Goal: Task Accomplishment & Management: Manage account settings

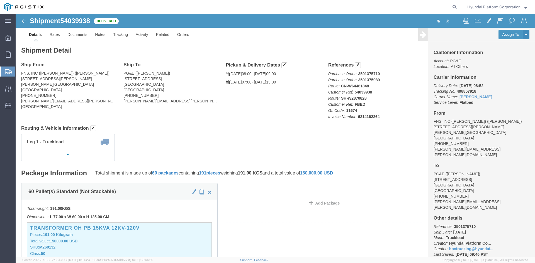
click div "Ship From FNS, INC ([PERSON_NAME]) ([PERSON_NAME]) [STREET_ADDRESS][PERSON_NAME…"
click div "Ship From FNS, INC (Harmon) (John Lee) 18620 Harmon Ave Carson, CA 90746 United…"
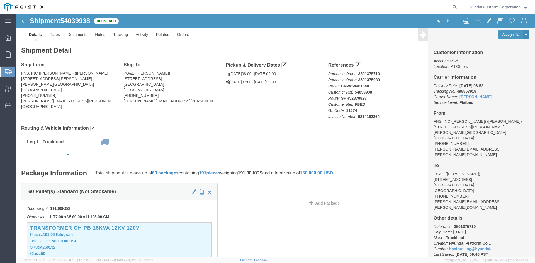
click div "Ship From FNS, INC (Harmon) (John Lee) 18620 Harmon Ave Carson, CA 90746 United…"
drag, startPoint x: 207, startPoint y: 106, endPoint x: 171, endPoint y: 105, distance: 35.4
click div "Ship From FNS, INC (Harmon) (John Lee) 18620 Harmon Ave Carson, CA 90746 United…"
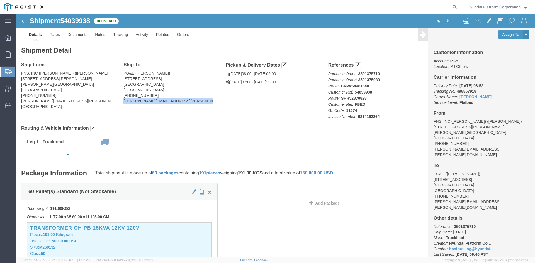
click div "Ship From FNS, INC (Harmon) (John Lee) 18620 Harmon Ave Carson, CA 90746 United…"
click at [0, 0] on span "Create Shipment" at bounding box center [0, 0] width 0 height 0
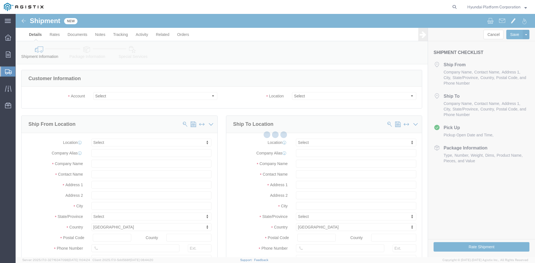
select select
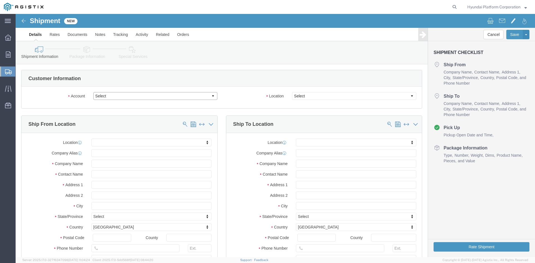
click select "Select Hyundai Platform Corporation PG&E"
select select "9596"
click select "Select Hyundai Platform Corporation PG&E"
select select "PURCHORD"
select select
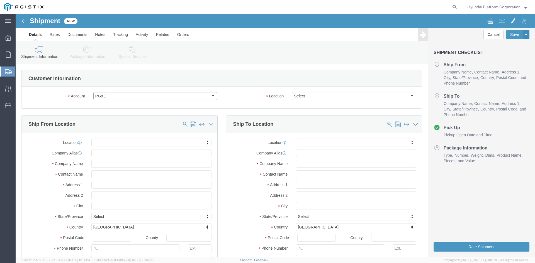
select select
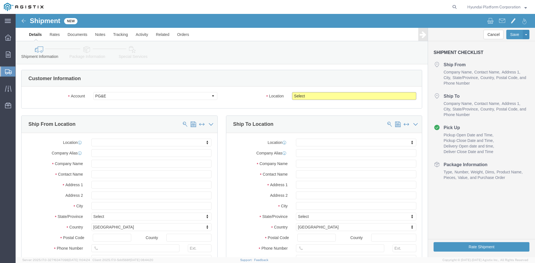
click select "Select All Others Fremont DC Fresno DC Wheatland DC"
select select "19740"
click select "Select All Others Fremont DC Fresno DC Wheatland DC"
click input "text"
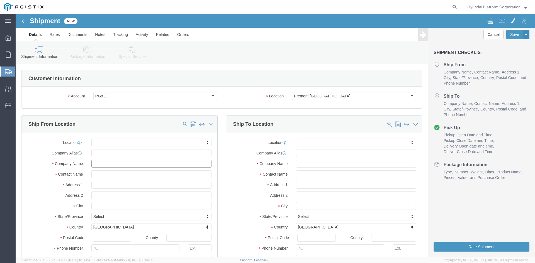
click input "text"
type input "john"
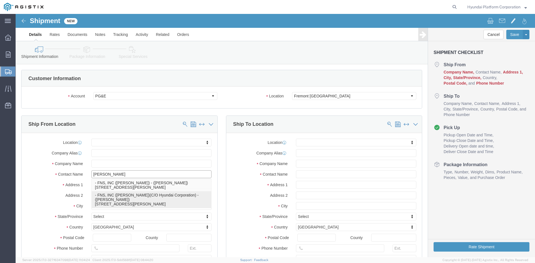
click p "- FNS, INC (Harmon)(C/O Hyundai Corporation) - (John Lee) 18620 Harmon Ave, Car…"
select select
type input "18620 Harmon Ave"
type input "90746"
type input "USA"
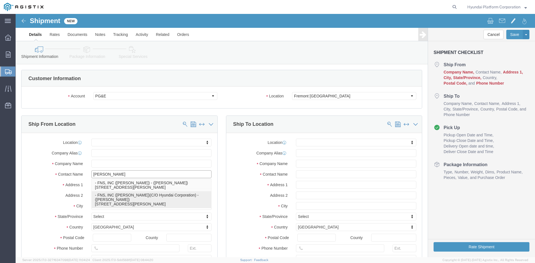
type input "FNS, INC (Harmon)(C/O Hyundai Corporation)"
type input "John Lee"
type input "Carson"
select select "CA"
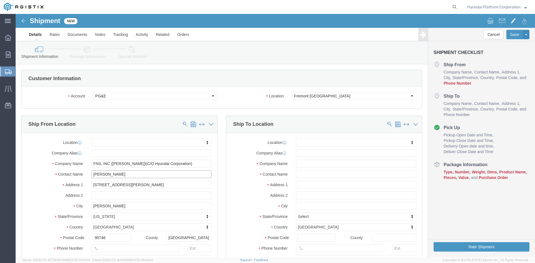
type input "John Lee"
click input "text"
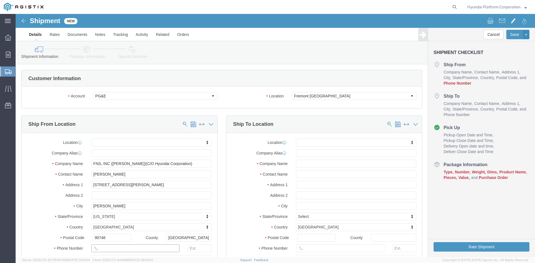
drag, startPoint x: 101, startPoint y: 233, endPoint x: 111, endPoint y: 231, distance: 9.6
click input "text"
paste input "323 423 7784"
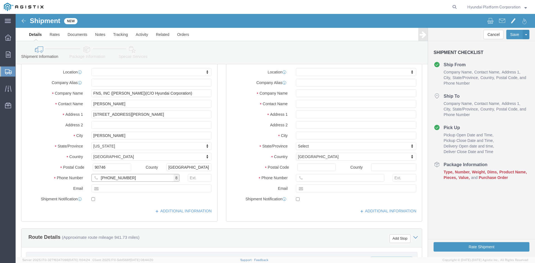
scroll to position [84, 0]
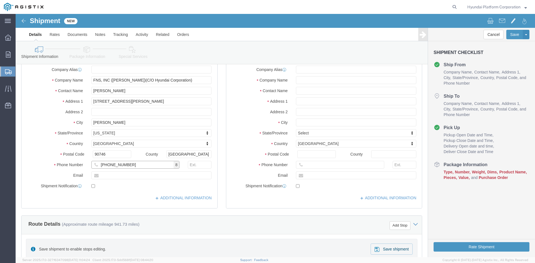
type input "323 423 7784"
click input "text"
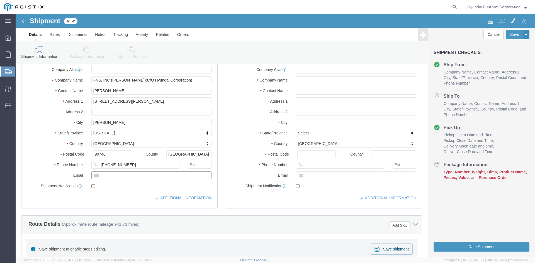
drag, startPoint x: 164, startPoint y: 164, endPoint x: 174, endPoint y: 158, distance: 10.9
click input "text"
paste input "kyung.lee@fnsusa.com"
type input "kyung.lee@fnsusa.com"
checkbox input "true"
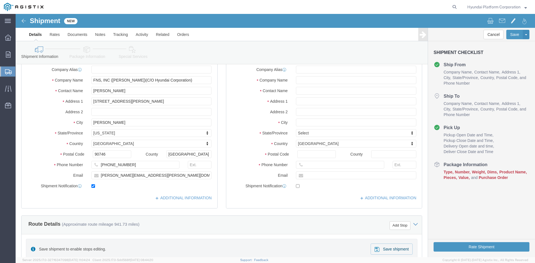
click div "Location My Profile Location (OBSOLETE) BURNEY SC - GC TRAILER (OBSOLETE) BURNE…"
click input "text"
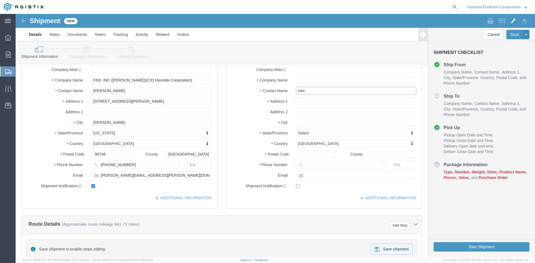
type input "romi"
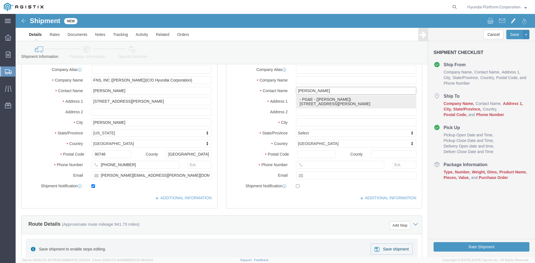
click p "- PG&E - (Romi Cereghino) 42105 Boyce Rd., Fremont, CA, 94538, US"
select select
type input "42105 Boyce Rd."
type input "94538"
type input "PG&E"
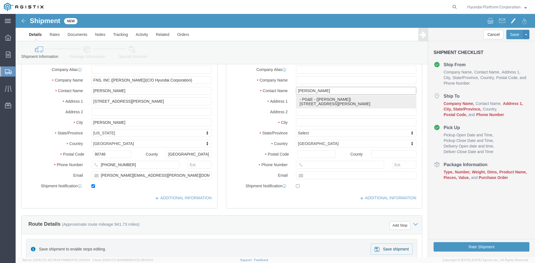
type input "Romi Cereghino"
type input "Fremont"
select select "CA"
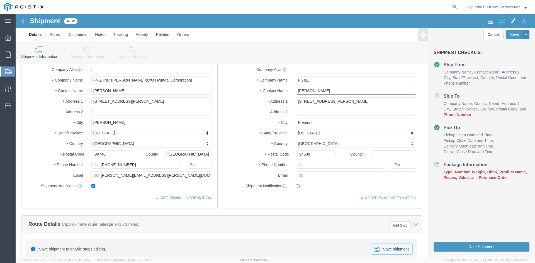
type input "Romi Cereghino"
click input "text"
paste input "Romi.Cereghino@pge.com"
type input "Romi.Cereghino@pge.com"
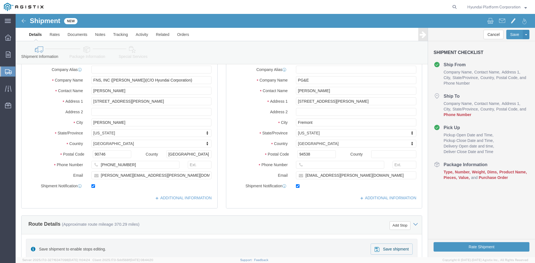
checkbox input "true"
click input "text"
drag, startPoint x: 287, startPoint y: 149, endPoint x: 294, endPoint y: 150, distance: 7.2
click input "text"
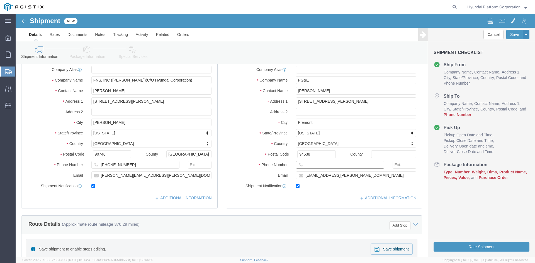
paste input "510-295-5886"
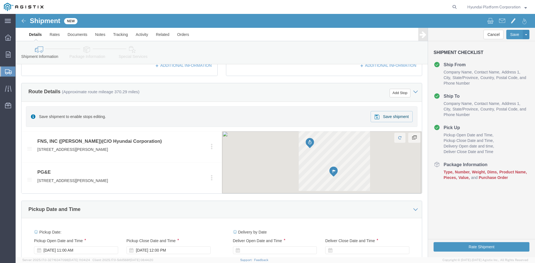
scroll to position [223, 0]
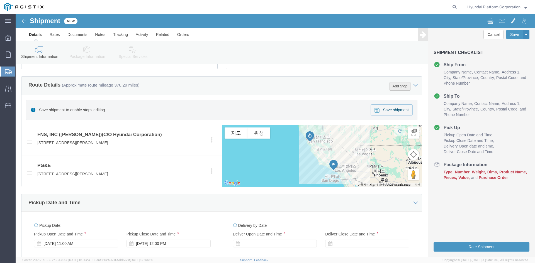
type input "510-295-5886"
click button "Add Stop"
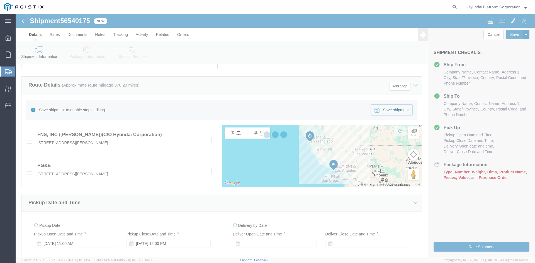
select select "PURCHORD"
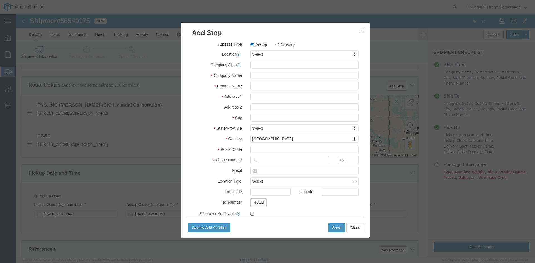
click label "Delivery"
click input "Delivery"
radio input "true"
select select
click input "text"
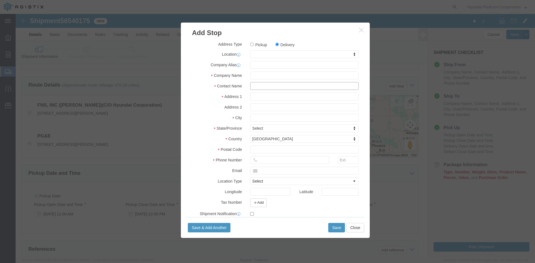
click input "text"
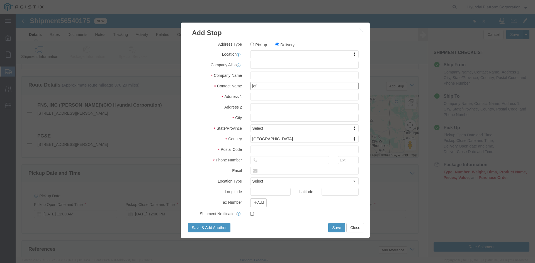
type input "jeff"
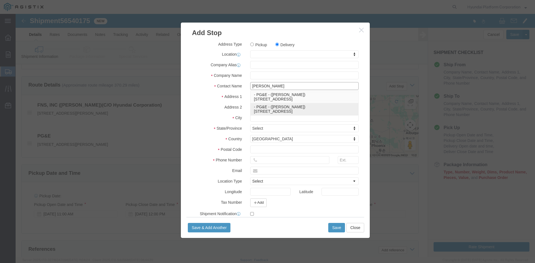
click p "- PG&E - (Jeff Connor) 2221 S. Orange Ave, Fresno, CA, 93725, US"
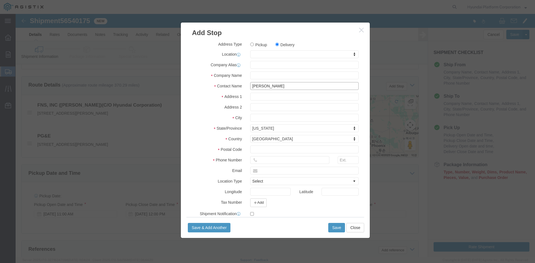
select select
type input "PG&E"
type input "Jeff Connor"
type input "2221 S. Orange Ave"
type input "Fresno"
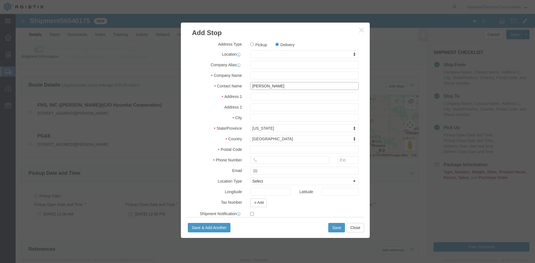
select select "CA"
type input "93725"
type input "Jeff Connor"
click input "text"
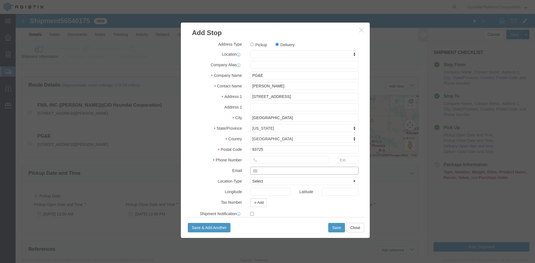
click input "text"
paste input "Jeff.Connor@pge.com"
type input "Jeff.Connor@pge.com"
click input "text"
paste input "559-209-9588"
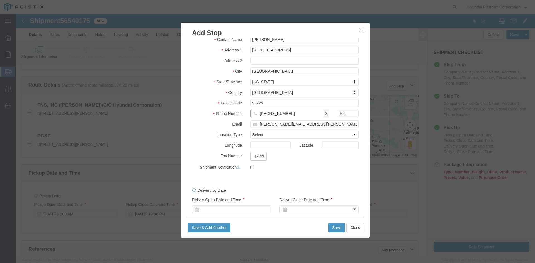
scroll to position [52, 0]
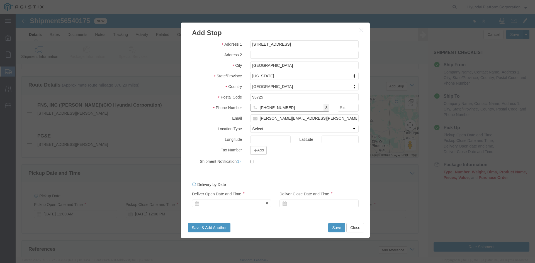
type input "559-209-9588"
click div
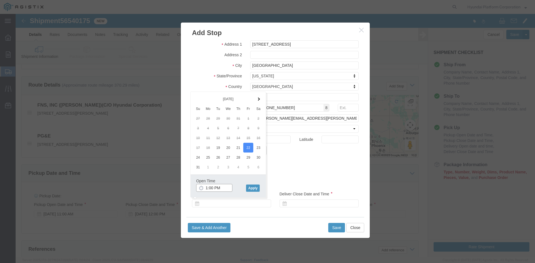
click input "1:00 PM"
click input "7:00 PM"
type input "7:00 am"
click button "Apply"
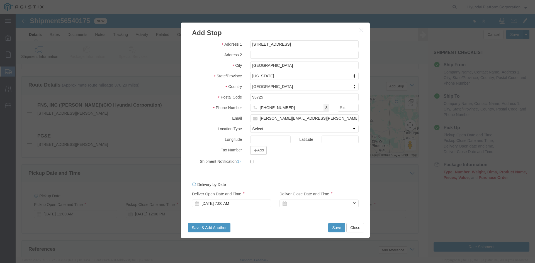
click div
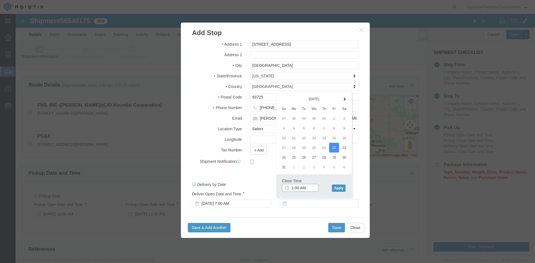
click input "1:00 AM"
type input "1:00 pm"
click button "Apply"
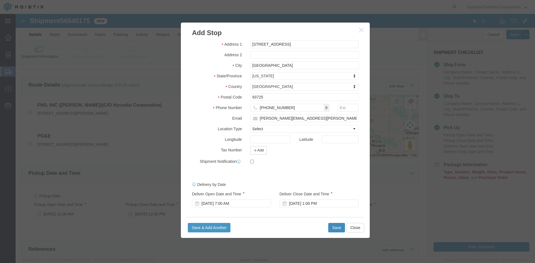
click button "Save"
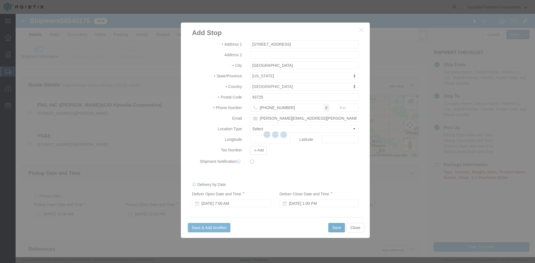
select select "D"
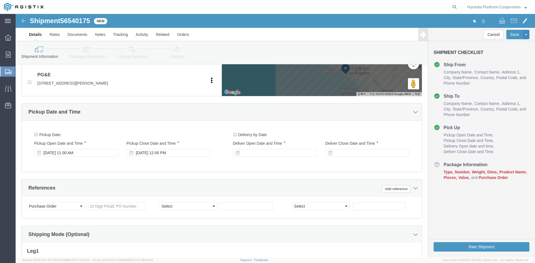
scroll to position [307, 0]
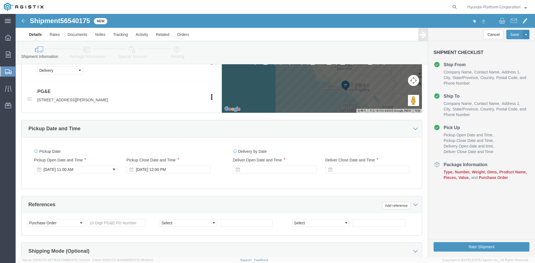
click div "Aug 19 2025 11:00 AM"
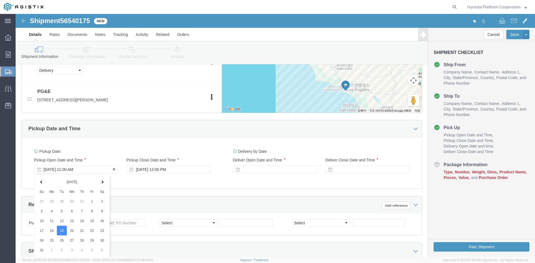
scroll to position [408, 0]
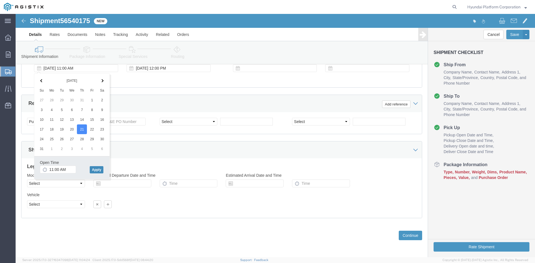
click button "Apply"
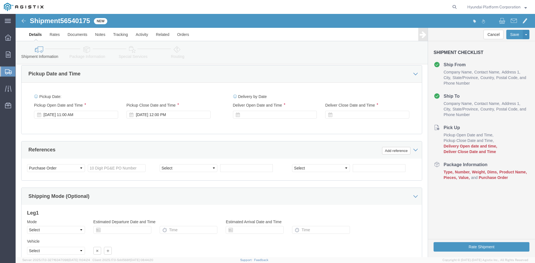
scroll to position [352, 0]
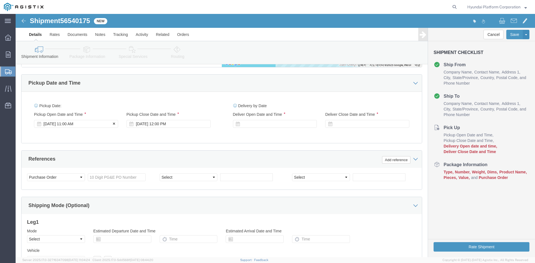
click div "Aug 21 2025 11:00 AM"
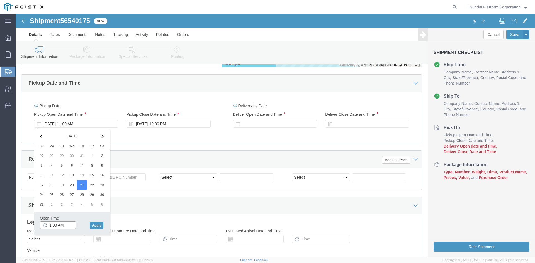
click input "1:00 AM"
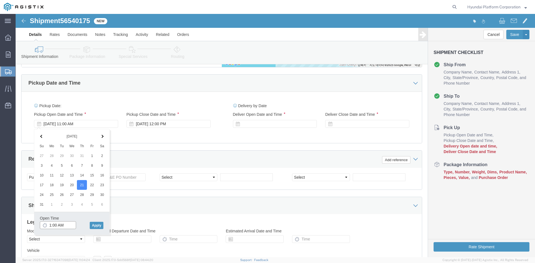
click input "1:00 AM"
type input "1:00 pm"
click button "Apply"
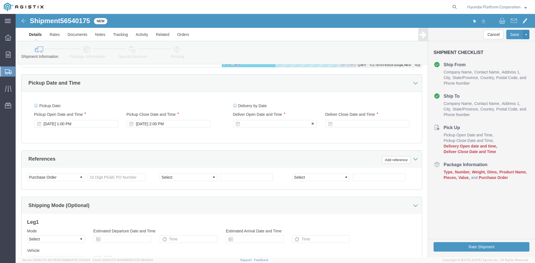
click div
click input "3:00 PM"
click input "7:00 PM"
type input "7:00 AM"
click button "Apply"
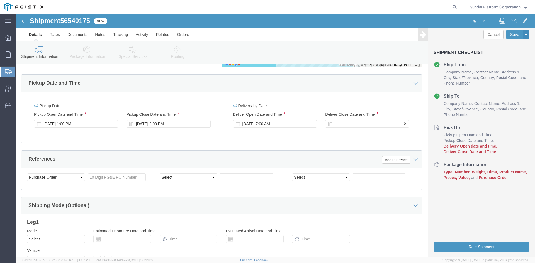
click div
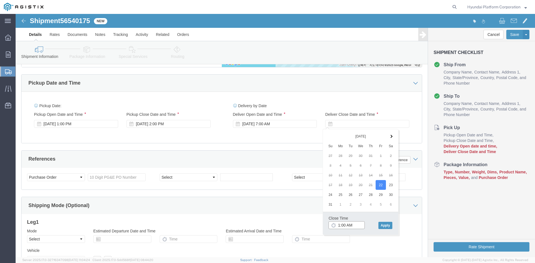
click input "1:00 AM"
type input "1:00 PM"
click button "Apply"
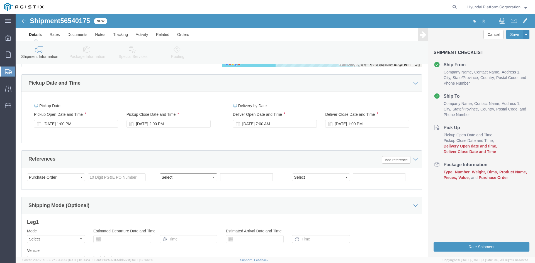
click select "Select Account Type Activity ID Airline Appointment Number ASN Batch Request # …"
select select "PURCHORD"
click select "Select Account Type Activity ID Airline Appointment Number ASN Batch Request # …"
select select "PURCHORD"
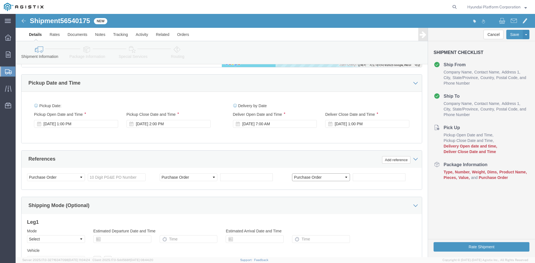
click select "Select Account Type Activity ID Airline Appointment Number ASN Batch Request # …"
click button "Add reference"
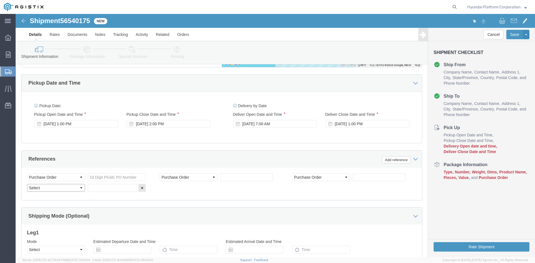
click select "Select Account Type Activity ID Airline Appointment Number ASN Batch Request # …"
select select "PURCHORD"
click select "Select Account Type Activity ID Airline Appointment Number ASN Batch Request # …"
click div "References Add reference"
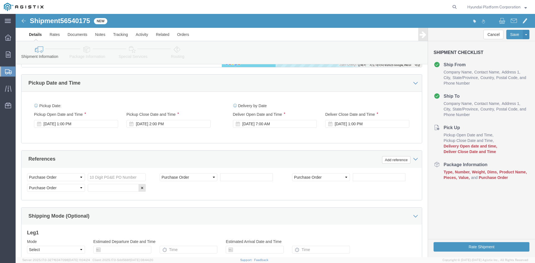
click div "References Add reference"
click button "Add reference"
click select "Select Account Type Activity ID Airline Appointment Number ASN Batch Request # …"
select select "PURCHORD"
click select "Select Account Type Activity ID Airline Appointment Number ASN Batch Request # …"
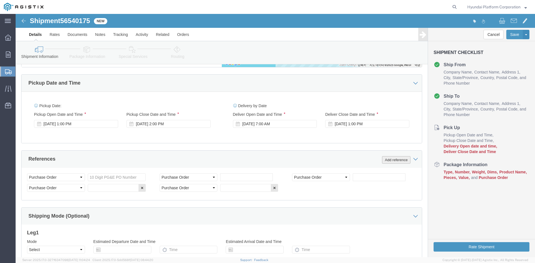
click button "Add reference"
drag, startPoint x: 300, startPoint y: 176, endPoint x: 302, endPoint y: 171, distance: 5.7
click select "Select Account Type Activity ID Airline Appointment Number ASN Batch Request # …"
select select "PURCHORD"
click select "Select Account Type Activity ID Airline Appointment Number ASN Batch Request # …"
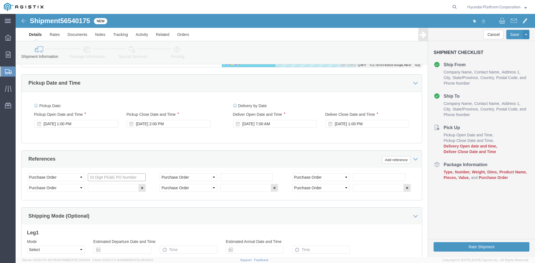
click input "text"
paste input "3501387848"
type input "3501387848"
click input "text"
paste input "3501385569"
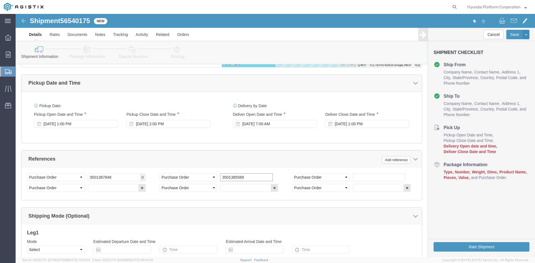
type input "3501385569"
click input "text"
paste input "3501396073"
type input "3501396073"
click input "text"
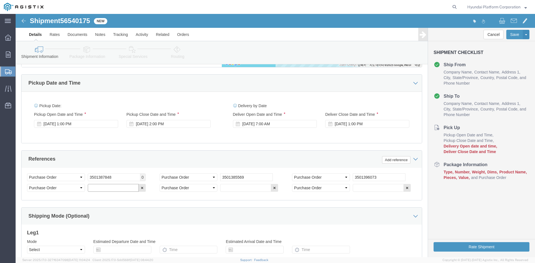
paste input "3501397888"
type input "3501397888"
click button "button"
click link "Package Information"
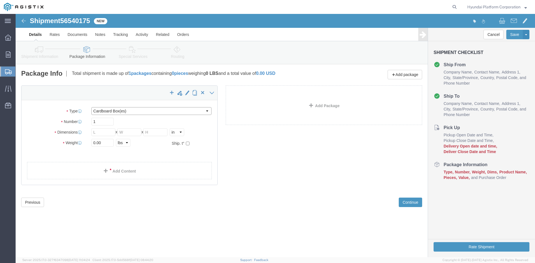
click select "Select Bulk Bundle(s) Cardboard Box(es) Carton(s) Crate(s) Drum(s) (Fiberboard)…"
select select "PSNS"
click select "Select Bulk Bundle(s) Cardboard Box(es) Carton(s) Crate(s) Drum(s) (Fiberboard)…"
click input "1"
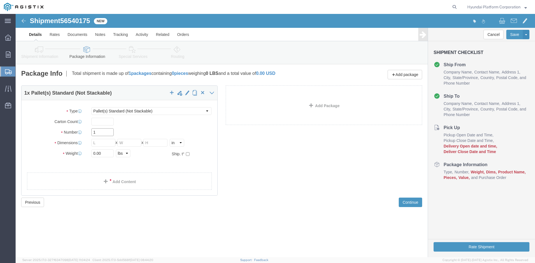
click input "1"
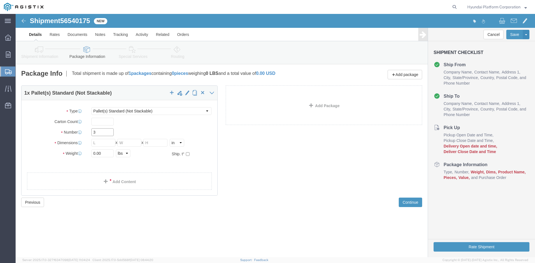
type input "3"
click input "text"
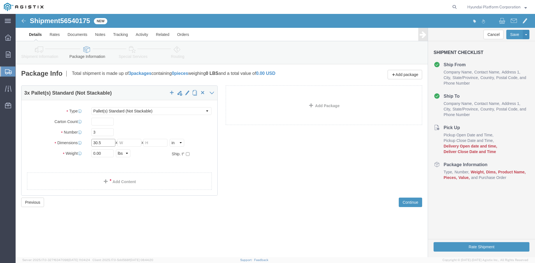
type input "30.5"
type input "30"
type input "37"
click input "64"
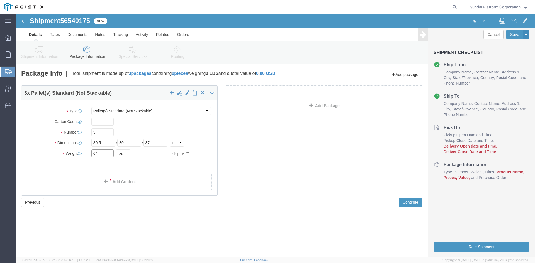
click input "64"
type input "1362"
click link "Add Content"
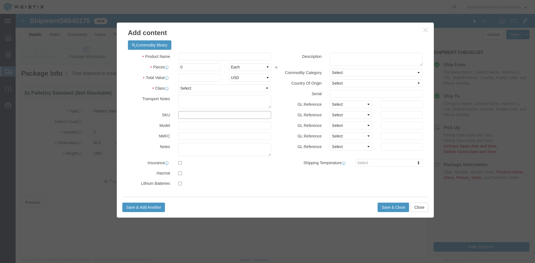
click input "text"
type input "M260864"
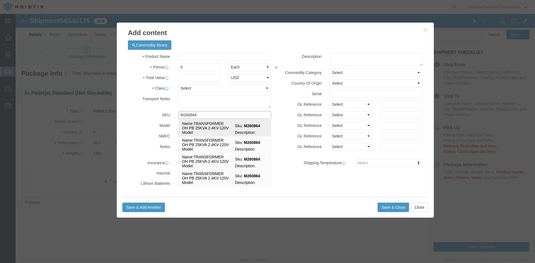
click td "Name: TRANSFORMER OH PB 25KVA 2.4KV-120V"
select select
select select "USD"
type input "TRANSFORMER OH PB 25KVA 2.4KV-120V"
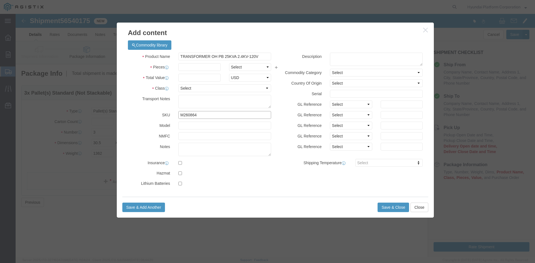
type input "M260864"
click input "text"
click select "Select Bag Barrels 100Board Feet Bottle Box Blister Pack Carats Can Capsule Car…"
select select "EA"
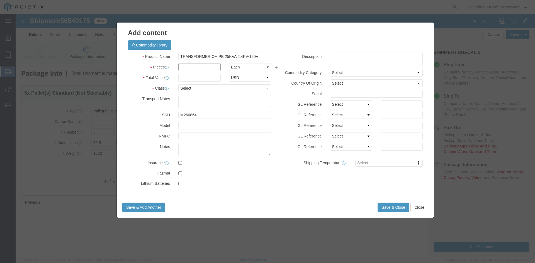
click input "text"
type input "3"
click input "text"
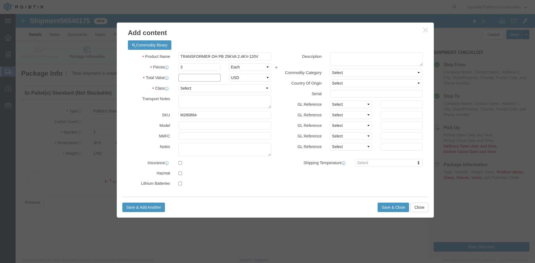
click input "text"
type input "6450"
click select "Select 50 55 60 65 70 85 92.5 100 125 175 250 300 400"
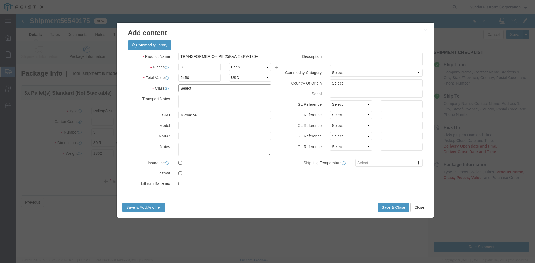
select select "50"
click select "Select 50 55 60 65 70 85 92.5 100 125 175 250 300 400"
click button "Save & Close"
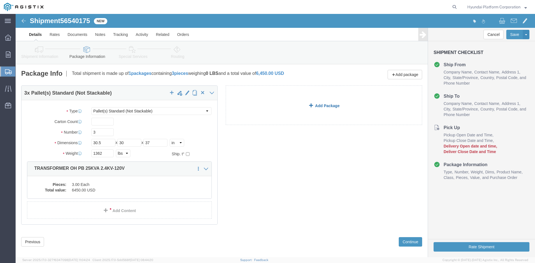
click link "Add Package"
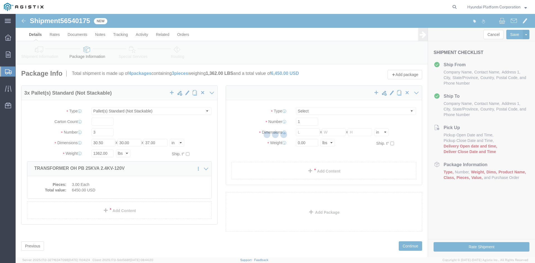
select select "PSNS"
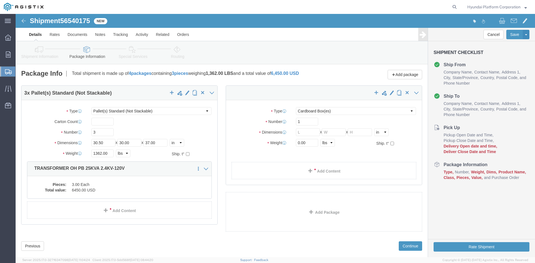
click div "3 x Pallet(s) Standard (Not Stackable) Package Type Select Bulk Bundle(s) Cardb…"
click div
click select "Select Bulk Bundle(s) Cardboard Box(es) Carton(s) Crate(s) Drum(s) (Fiberboard)…"
select select "PSNS"
click select "Select Bulk Bundle(s) Cardboard Box(es) Carton(s) Crate(s) Drum(s) (Fiberboard)…"
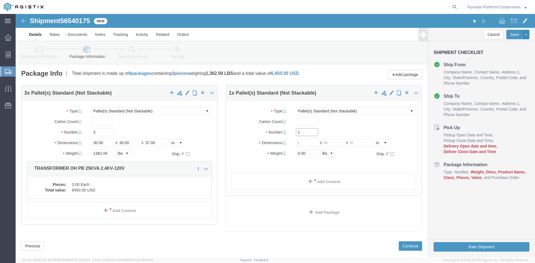
click input "1"
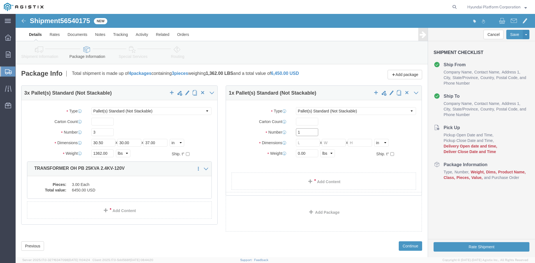
click input "1"
type input "8"
click input "text"
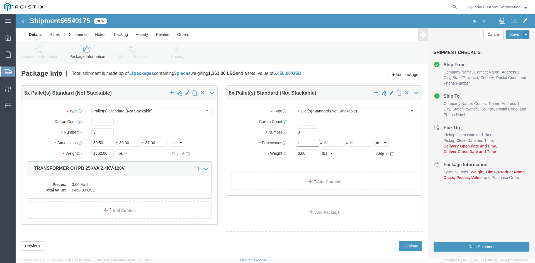
click input "text"
type input "30.5"
type input "34"
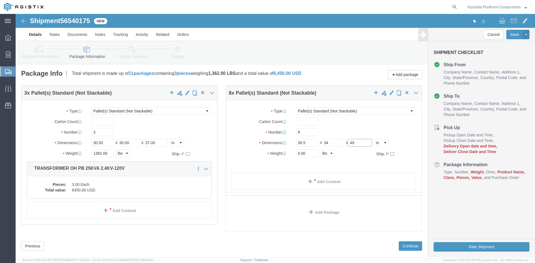
type input "49"
click input "0.00"
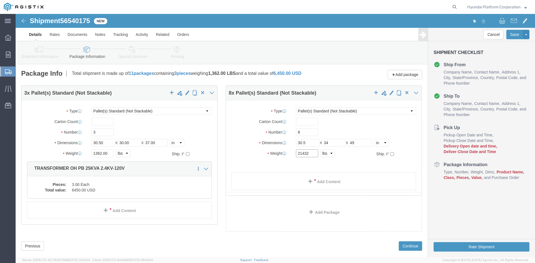
click input "21432"
type input "4848"
click link "Add Content"
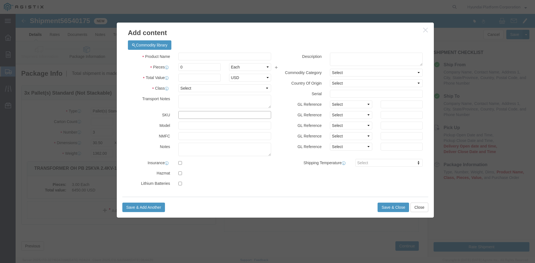
click input "text"
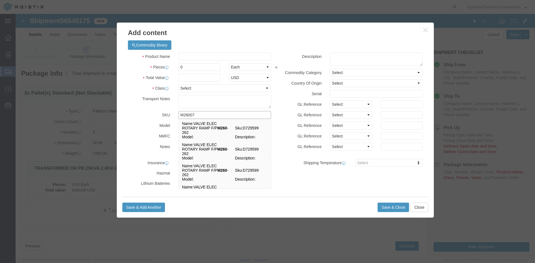
type input "M260075"
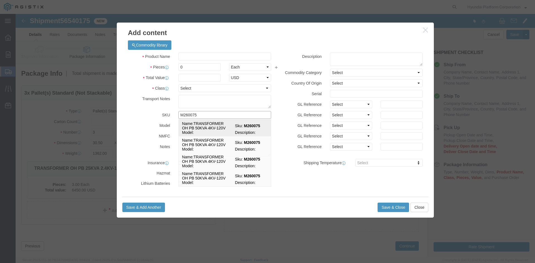
click td "Sku: M260075"
select select
select select "USD"
type input "TRANSFORMER OH PB 50KVA 4KV-120V"
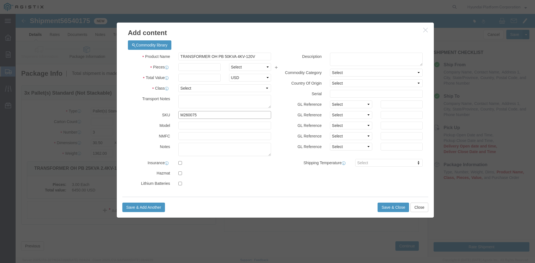
type input "M260075"
click input "text"
click select "Select Bag Barrels 100Board Feet Bottle Box Blister Pack Carats Can Capsule Car…"
select select "EA"
click input "text"
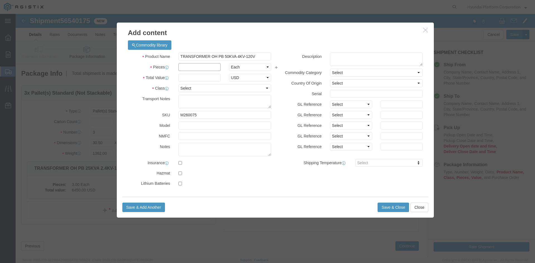
click input "text"
type input "8"
click input "text"
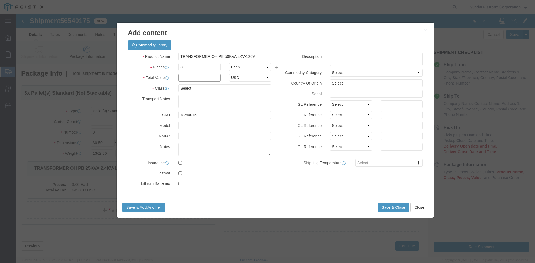
click input "text"
type input "21432"
click select "Select 50 55 60 65 70 85 92.5 100 125 175 250 300 400"
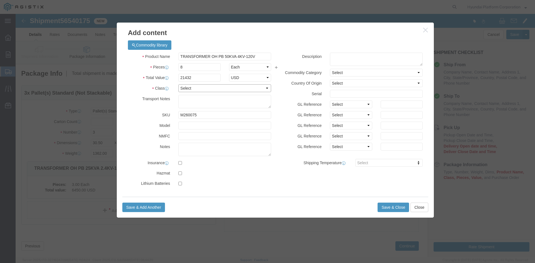
select select "50"
click select "Select 50 55 60 65 70 85 92.5 100 125 175 250 300 400"
click button "Save & Close"
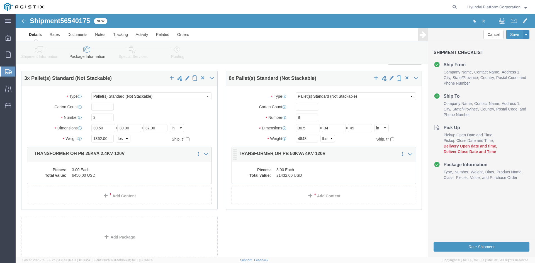
scroll to position [28, 0]
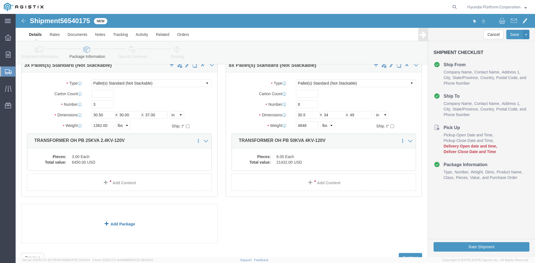
click link "Add Package"
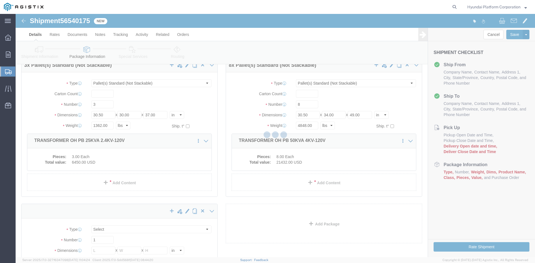
scroll to position [0, 0]
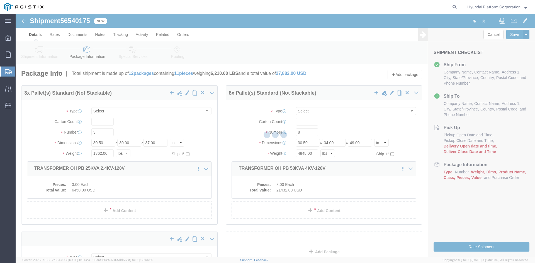
select select "PSNS"
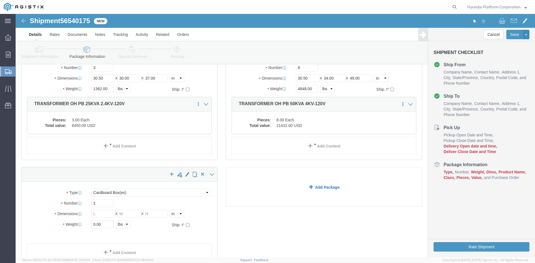
scroll to position [56, 0]
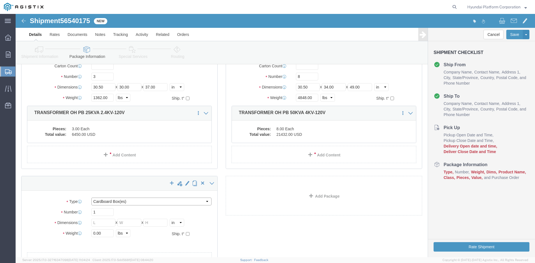
drag, startPoint x: 142, startPoint y: 188, endPoint x: 143, endPoint y: 184, distance: 3.9
click select "Select Bulk Bundle(s) Cardboard Box(es) Carton(s) Crate(s) Drum(s) (Fiberboard)…"
select select "PSNS"
click select "Select Bulk Bundle(s) Cardboard Box(es) Carton(s) Crate(s) Drum(s) (Fiberboard)…"
click div "Package Type Select Bulk Bundle(s) Cardboard Box(es) Carton(s) Crate(s) Drum(s)…"
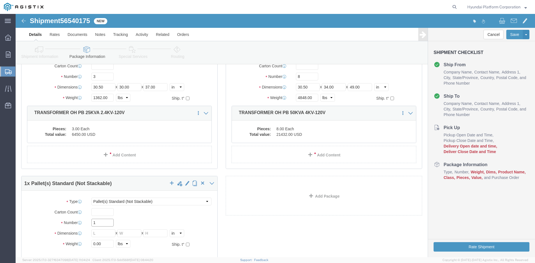
click input "1"
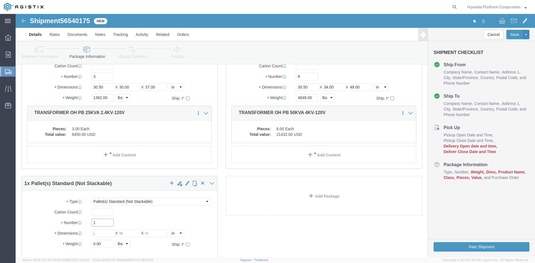
click input "1"
type input "20"
click input "text"
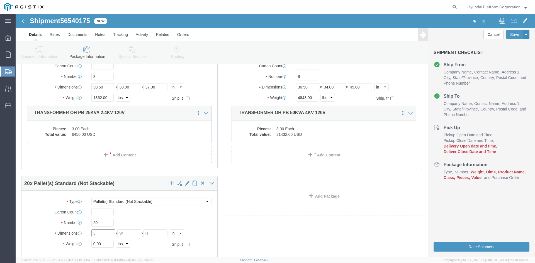
click input "text"
type input "30.5"
type input "34"
type input "49"
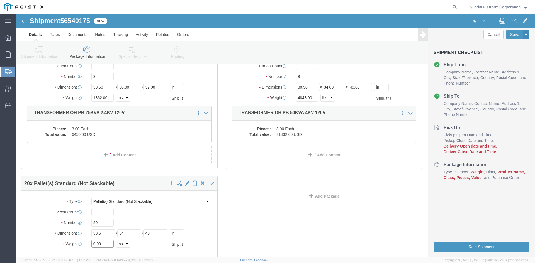
click input "0.00"
type input "9"
type input "22760"
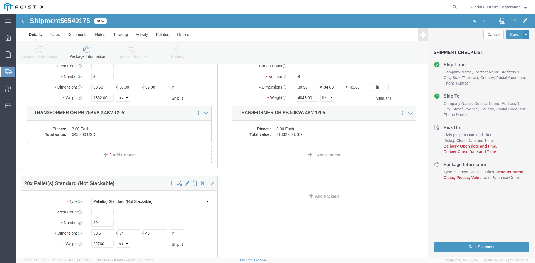
click div "3 x Pallet(s) Standard (Not Stackable) Package Type Select Bulk Bundle(s) Cardb…"
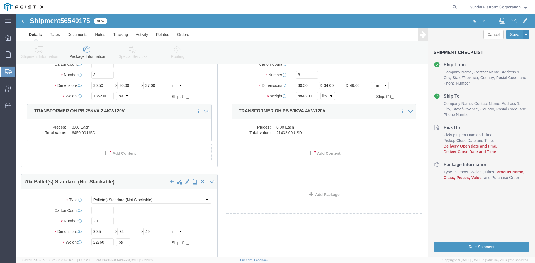
scroll to position [84, 0]
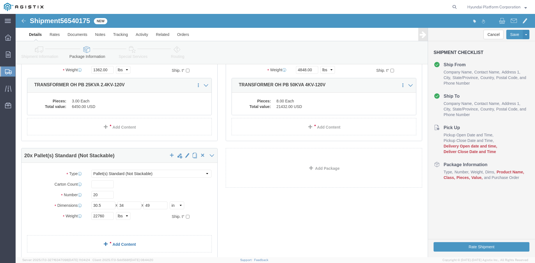
click link "Add Content"
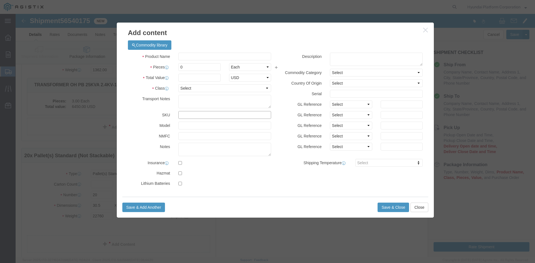
click input "text"
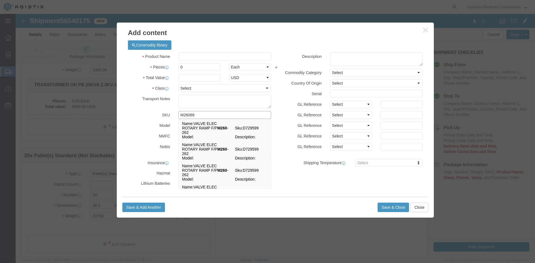
type input "M260864"
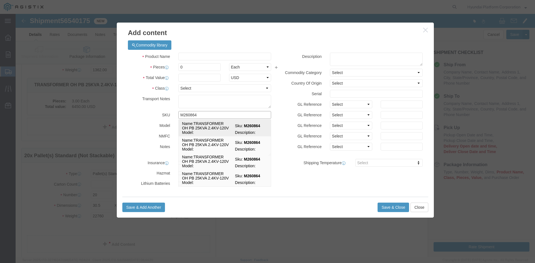
click td "Name: TRANSFORMER OH PB 25KVA 2.4KV-120V"
select select
select select "USD"
type input "TRANSFORMER OH PB 25KVA 2.4KV-120V"
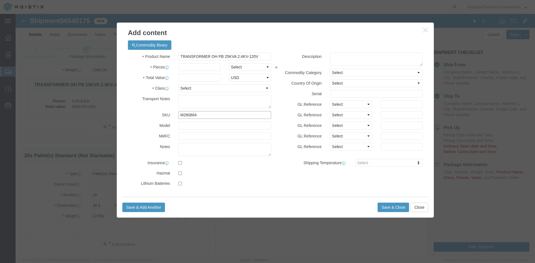
type input "M260864"
click select "Select Bag Barrels 100Board Feet Bottle Box Blister Pack Carats Can Capsule Car…"
select select "EA"
click input "text"
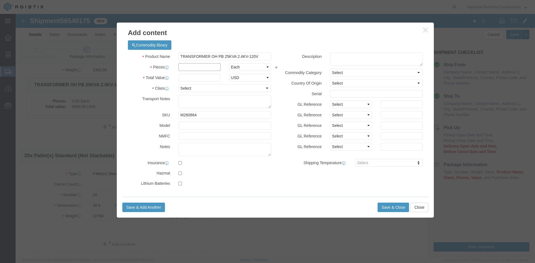
click input "text"
type input "20"
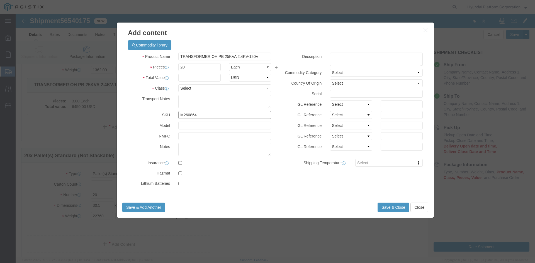
click input "M260864"
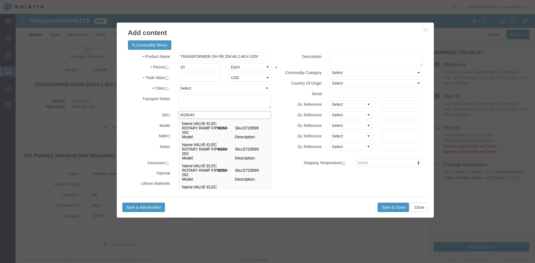
type input "M260409"
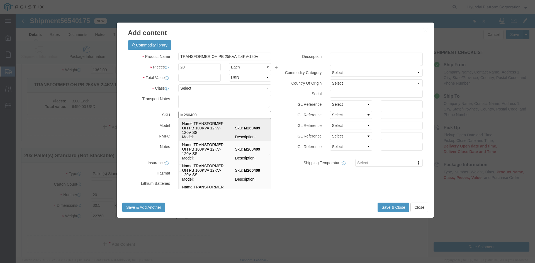
click strong "M260409"
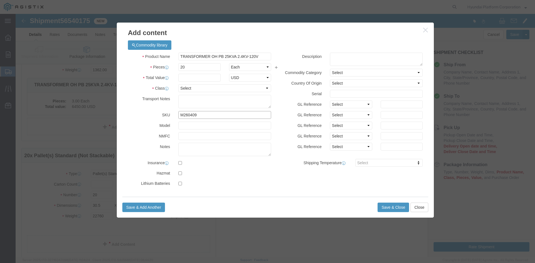
select select
type input "TRANSFORMER OH PB 100KVA 12KV-120V SS"
type input "M260409"
click select "Select Bag Barrels 100Board Feet Bottle Box Blister Pack Carats Can Capsule Car…"
select select "EA"
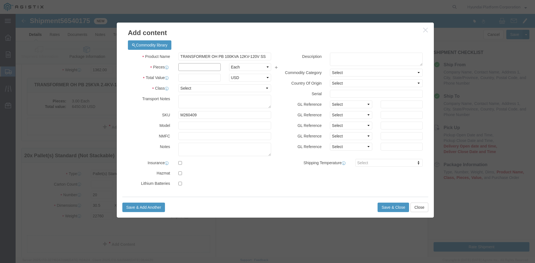
click input "text"
type input "20"
click input "text"
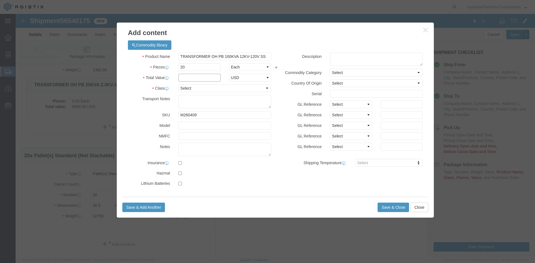
click input "text"
type input "91800"
click select "Select 50 55 60 65 70 85 92.5 100 125 175 250 300 400"
select select "100"
click select "Select 50 55 60 65 70 85 92.5 100 125 175 250 300 400"
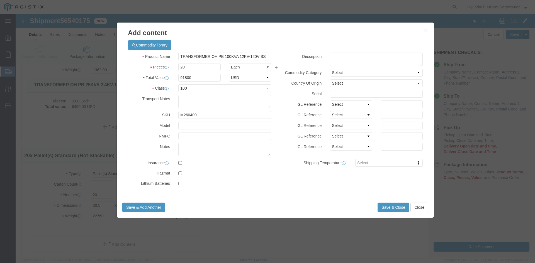
click div "Product Name TRANSFORMER OH PB 100KVA 12KV-120V SS Pieces 20 Select Bag Barrels…"
click div "Save & Add Another Save & Close Close"
click button "Save & Close"
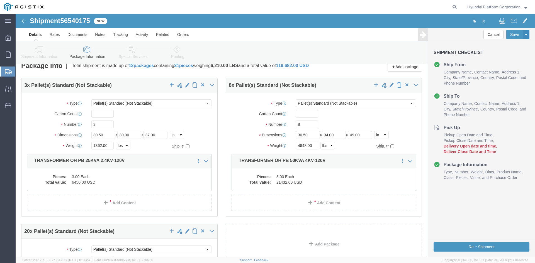
scroll to position [0, 0]
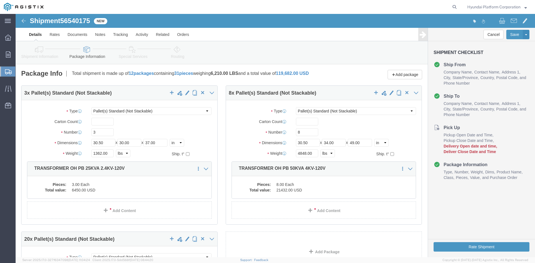
drag, startPoint x: 125, startPoint y: 40, endPoint x: 198, endPoint y: 83, distance: 84.6
click link "Special Services"
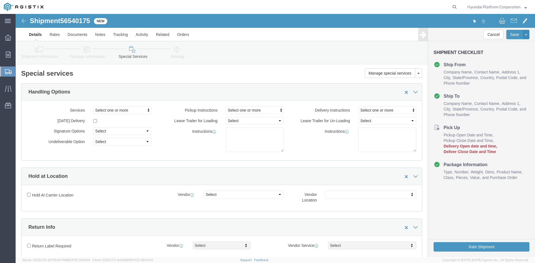
click icon
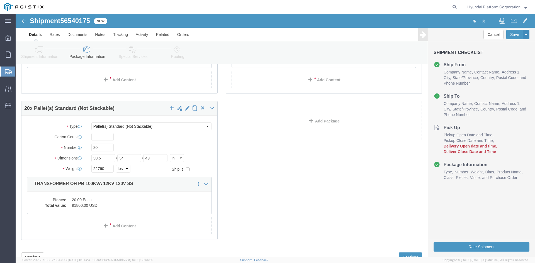
scroll to position [45, 0]
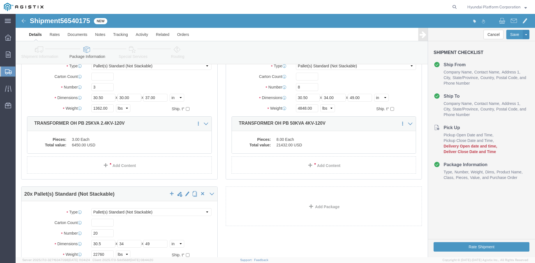
click icon
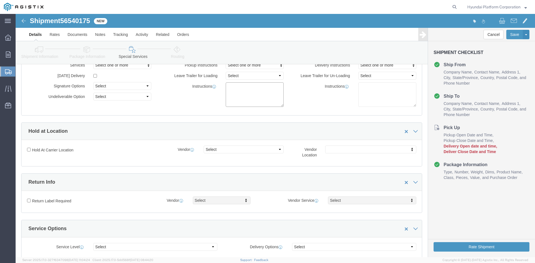
click textarea
paste textarea "*More than 20 straps needed *Corner Protector/guard needed *Please note that if…"
type textarea "*More than 20 straps needed *Corner Protector/guard needed *Please note that if…"
click icon
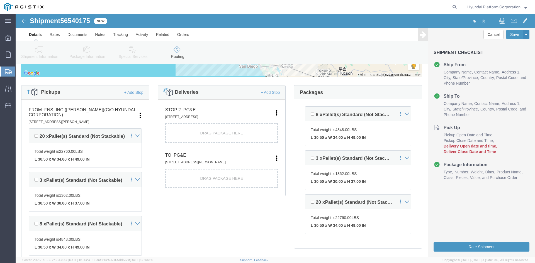
scroll to position [129, 0]
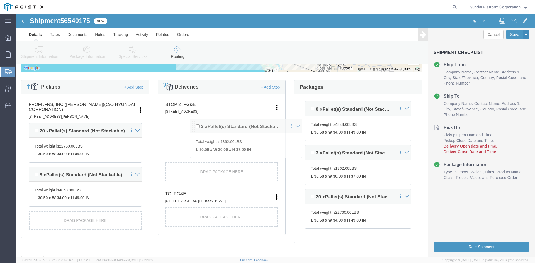
drag, startPoint x: 16, startPoint y: 163, endPoint x: 178, endPoint y: 115, distance: 168.5
click div "Pickups + Add Stop From : FNS, INC (Harmon)(C/O Hyundai Corporation) 18620 Harm…"
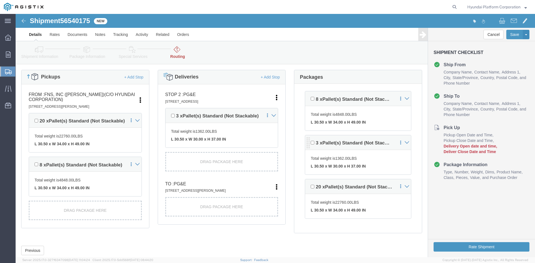
scroll to position [139, 0]
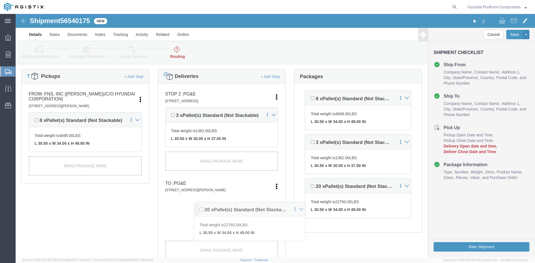
drag, startPoint x: 16, startPoint y: 109, endPoint x: 181, endPoint y: 199, distance: 187.7
click div "Pickups + Add Stop From : FNS, INC (Harmon)(C/O Hyundai Corporation) 18620 Harm…"
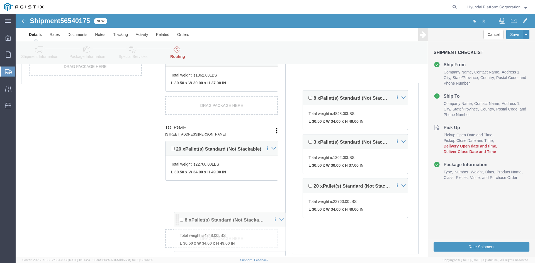
scroll to position [206, 0]
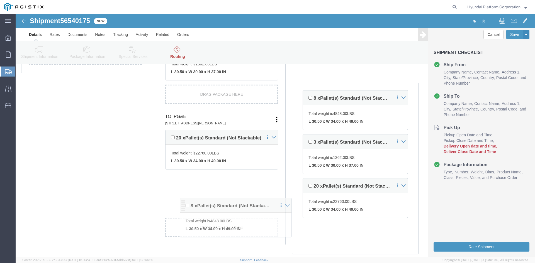
drag, startPoint x: 17, startPoint y: 163, endPoint x: 168, endPoint y: 193, distance: 154.0
click div "Pickups + Add Stop From : FNS, INC (Harmon)(C/O Hyundai Corporation) 18620 Harm…"
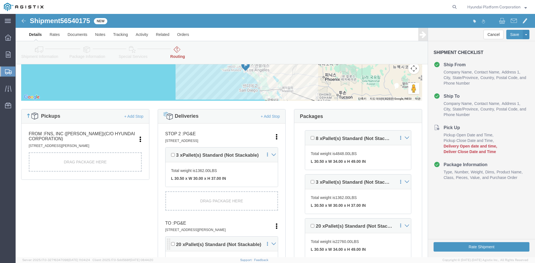
scroll to position [56, 0]
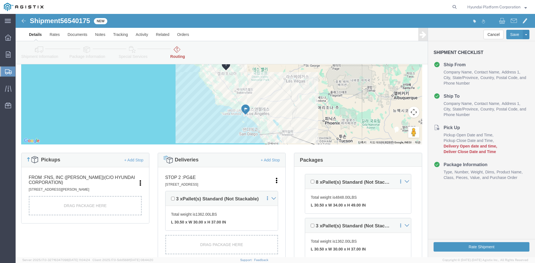
drag, startPoint x: 31, startPoint y: 40, endPoint x: 103, endPoint y: 58, distance: 73.6
click link "Shipment Information"
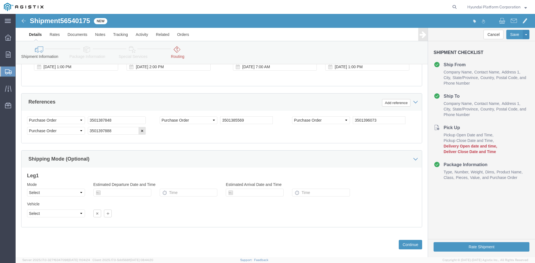
scroll to position [418, 0]
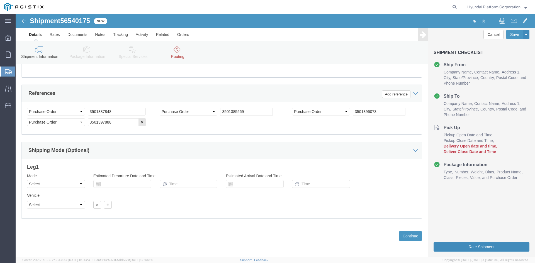
click button "Rate Shipment"
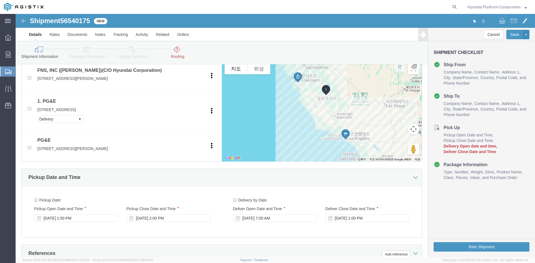
scroll to position [224, 0]
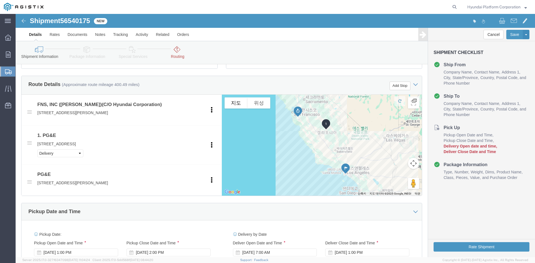
click icon
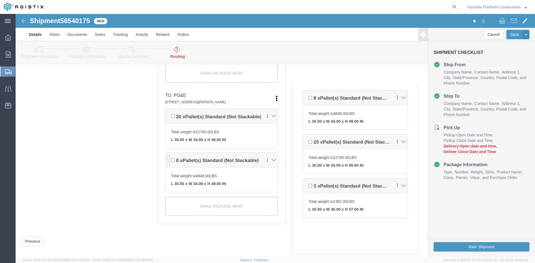
scroll to position [233, 0]
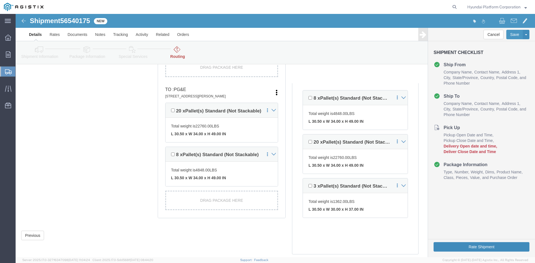
click button "Rate Shipment"
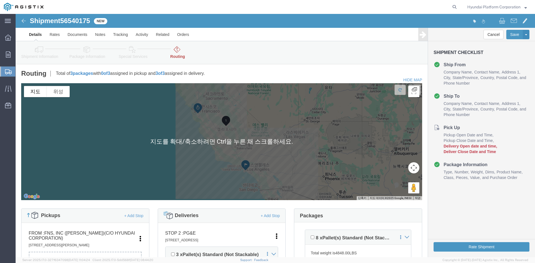
scroll to position [84, 0]
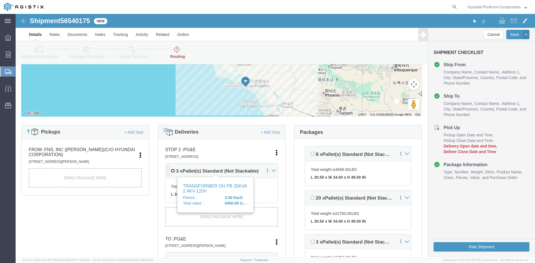
click input "checkbox"
checkbox input "true"
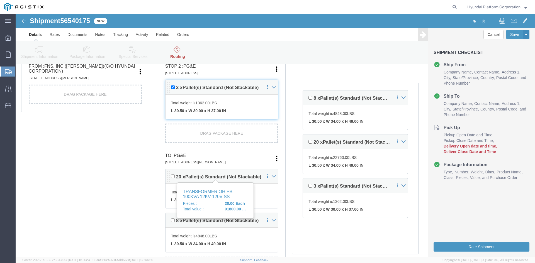
click h4 "20 x Pallet(s) Standard (Not Stackable)"
click input "checkbox"
checkbox input "true"
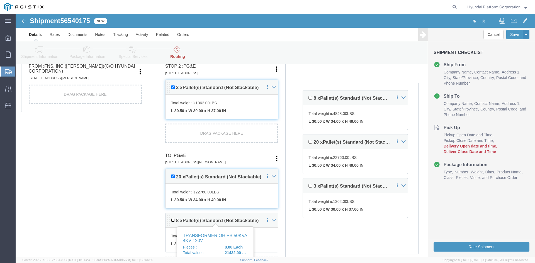
click input "checkbox"
checkbox input "true"
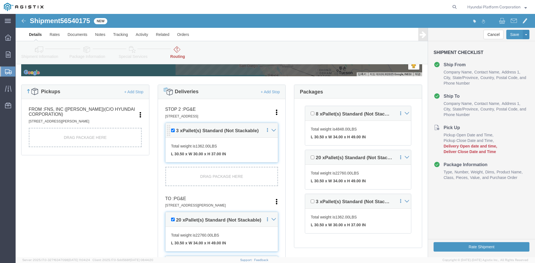
scroll to position [139, 0]
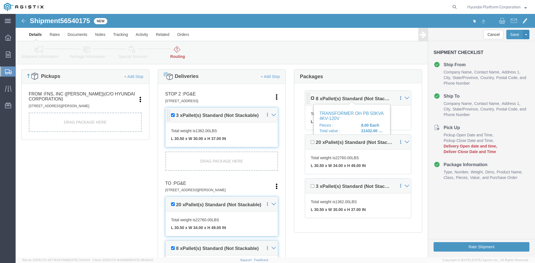
click input "checkbox"
checkbox input "false"
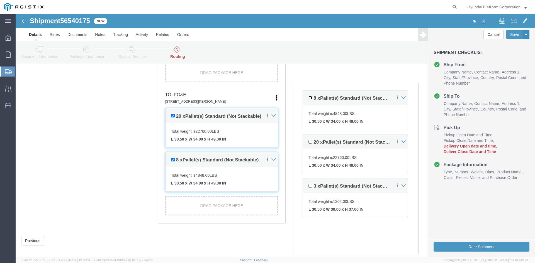
scroll to position [233, 0]
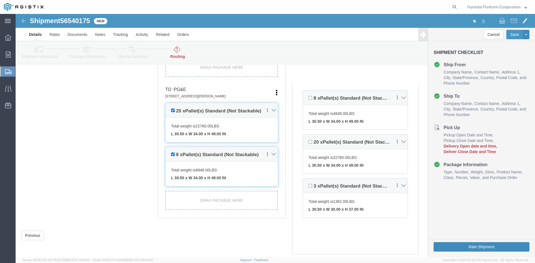
click button "Rate Shipment"
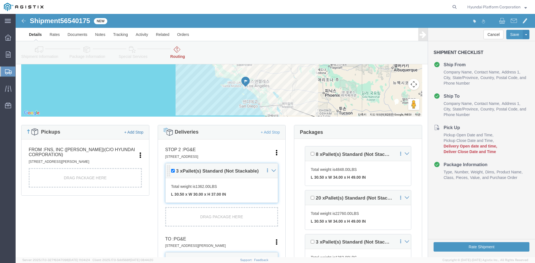
scroll to position [0, 0]
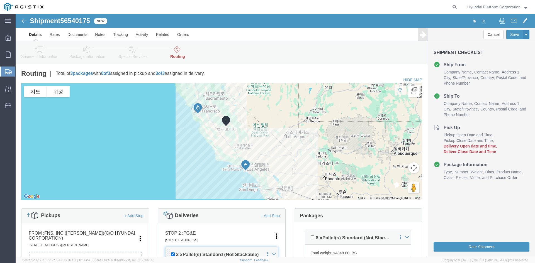
click div "Shipment Information Package Information Special Services Loading Routing"
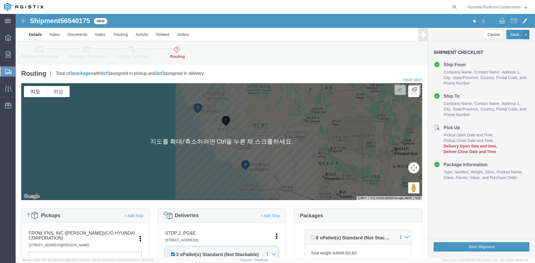
click span "Delivery Open date and time"
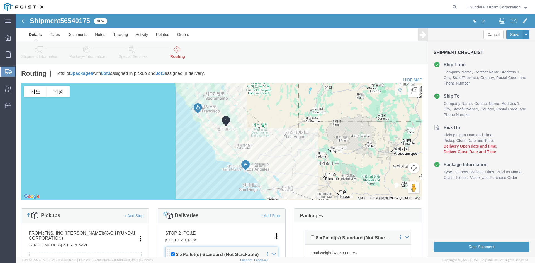
click span "Deliver Close Date and Time"
drag, startPoint x: 454, startPoint y: 134, endPoint x: 459, endPoint y: 134, distance: 5.9
click span "Delivery Open date and time"
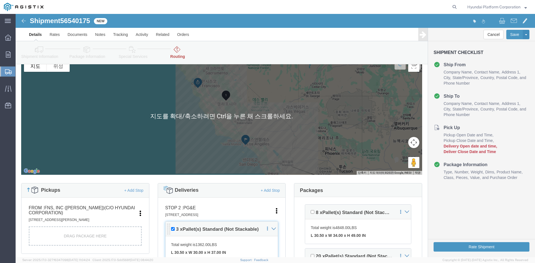
scroll to position [112, 0]
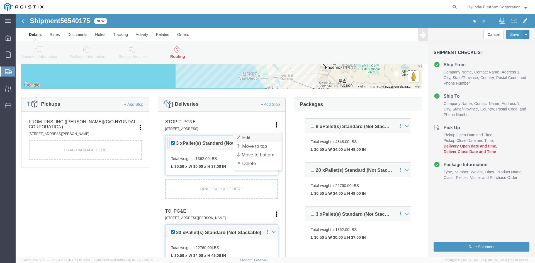
click link "Edit"
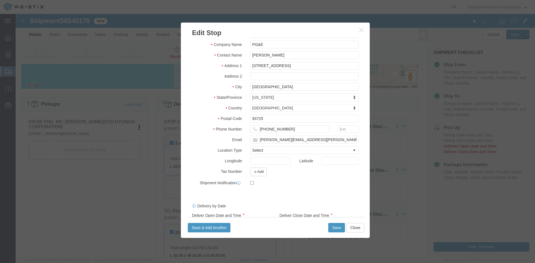
scroll to position [42, 0]
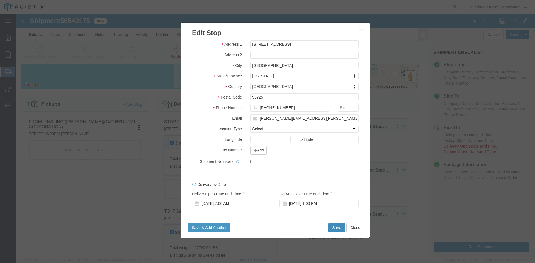
click button "Save"
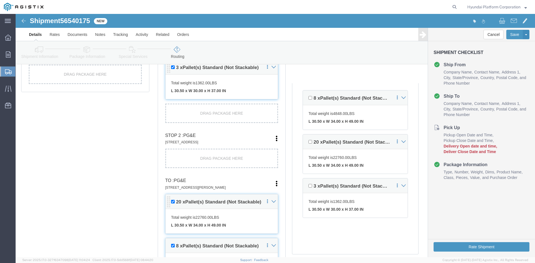
scroll to position [195, 0]
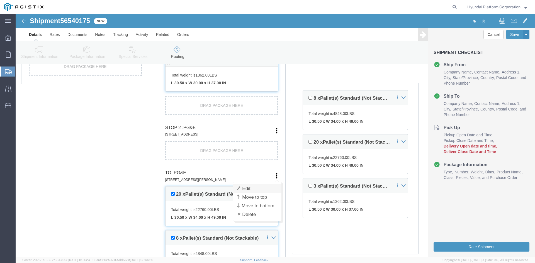
click link "Edit"
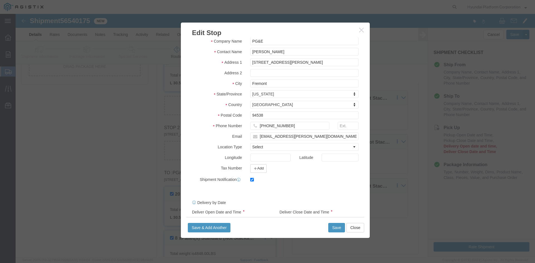
scroll to position [42, 0]
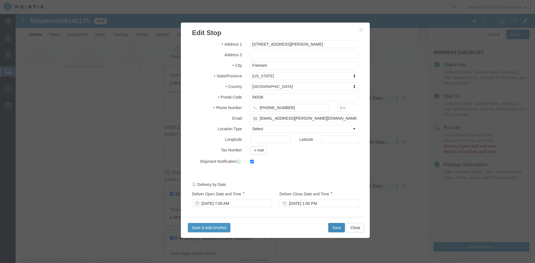
click button "Save"
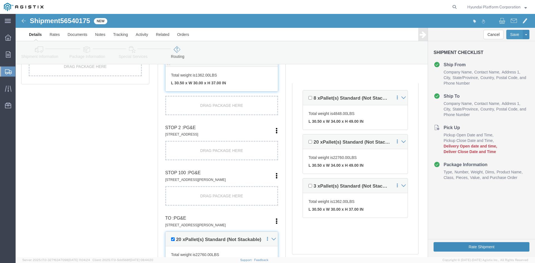
click button "Rate Shipment"
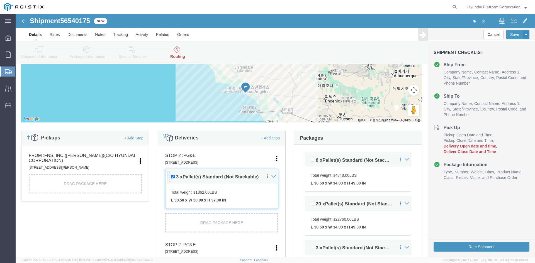
scroll to position [56, 0]
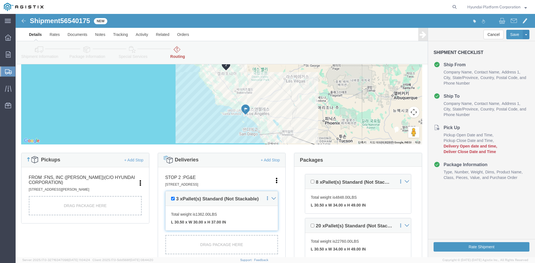
click link "Shipment Information"
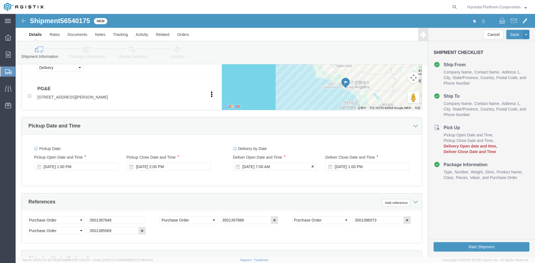
scroll to position [307, 0]
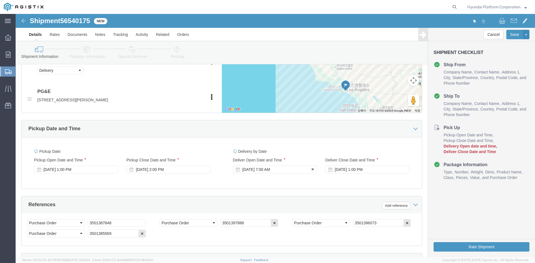
click div "Aug 22 2025 7:00 AM"
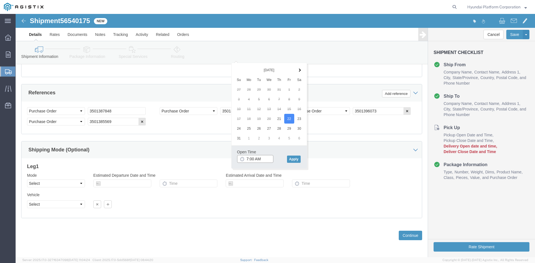
click input "7:00 AM"
click button "Apply"
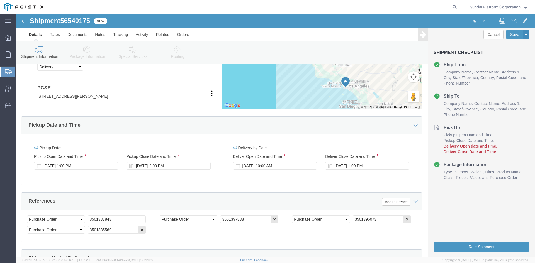
scroll to position [307, 0]
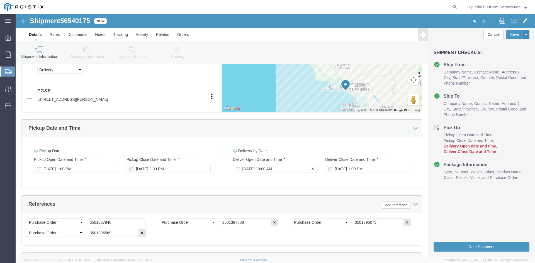
click div "Aug 22 2025 10:00 AM"
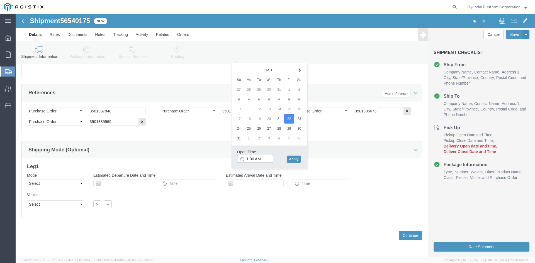
type input "11:00 AM"
click button "Apply"
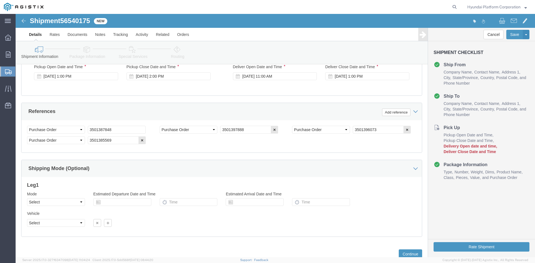
scroll to position [391, 0]
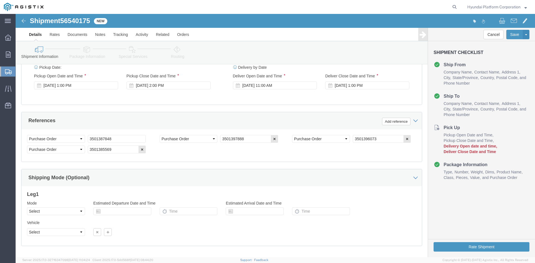
click icon
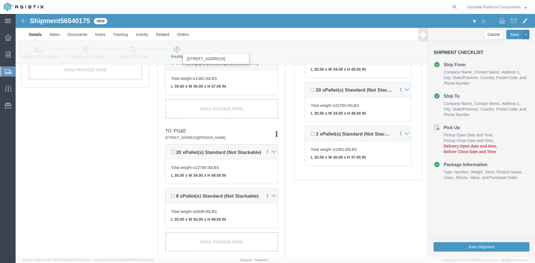
scroll to position [94, 0]
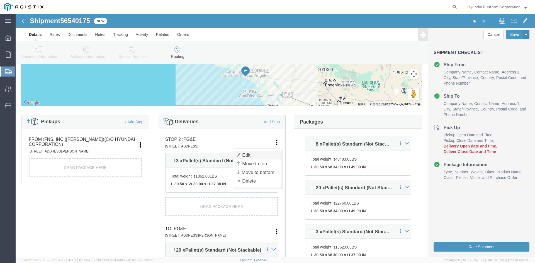
click link "Edit"
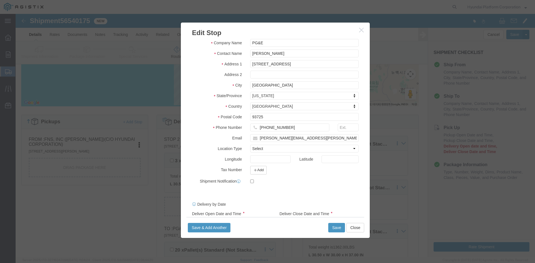
scroll to position [42, 0]
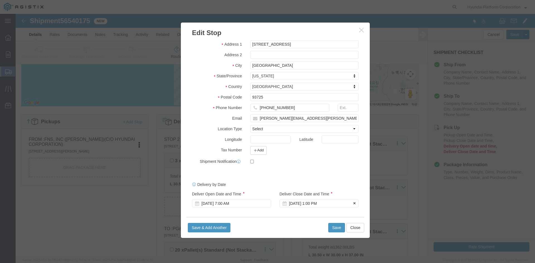
click div "Aug 22 2025 1:00 PM"
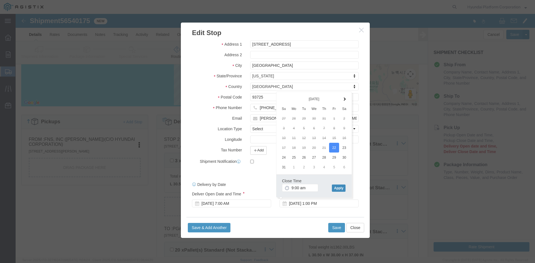
type input "9:00 AM"
click button "Apply"
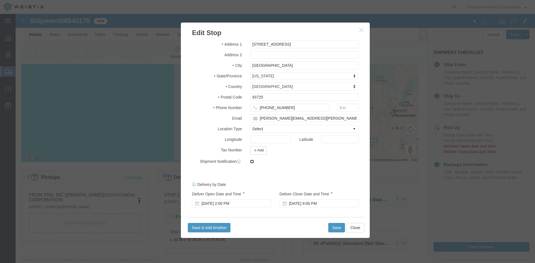
click input "checkbox"
checkbox input "true"
click button "Save"
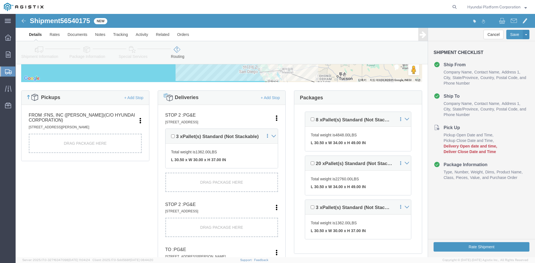
scroll to position [150, 0]
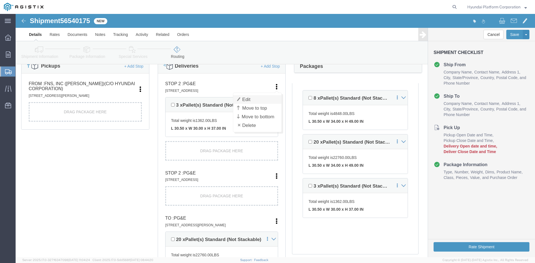
click link "Edit"
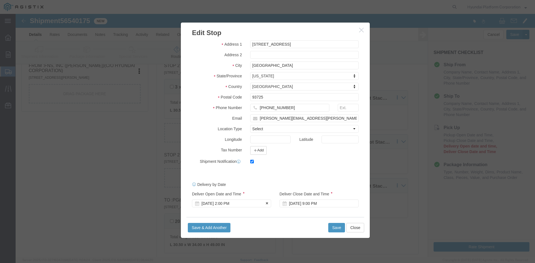
scroll to position [178, 0]
click div "Aug 22 2025 2:00 PM"
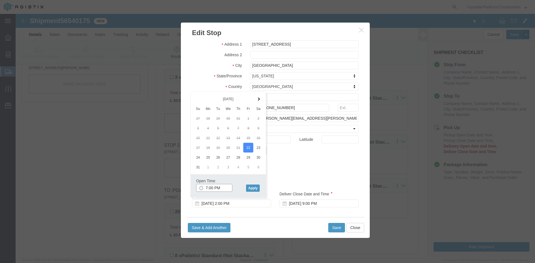
click input "7:00 PM"
type input "7:00 AM"
click button "Apply"
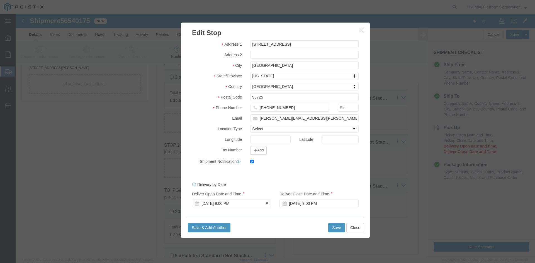
click div "Aug 22 2025 9:00 PM"
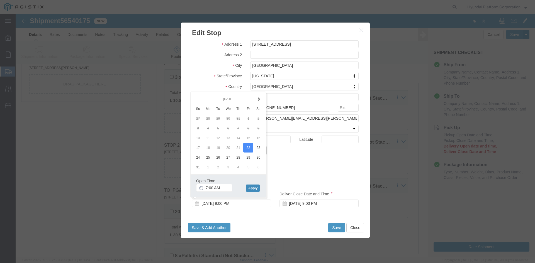
click button "Apply"
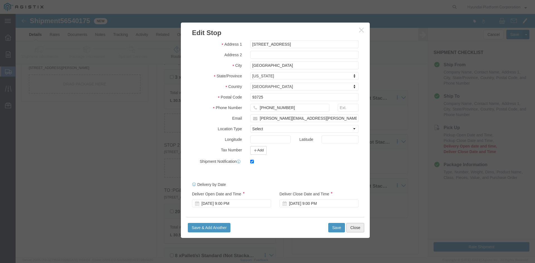
click button "Close"
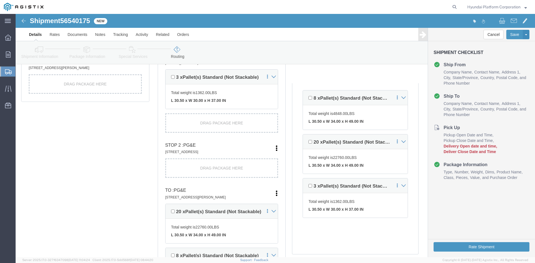
click link "Shipment Information"
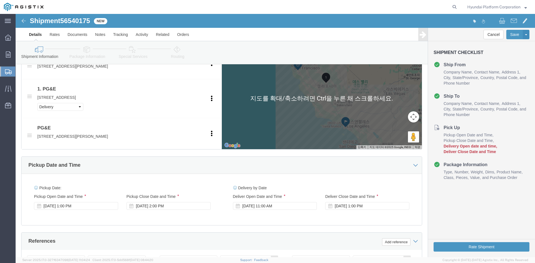
scroll to position [289, 0]
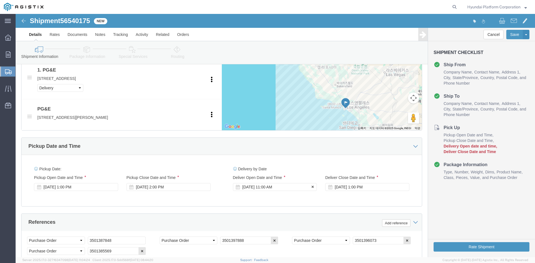
click div "Aug 22 2025 11:00 AM"
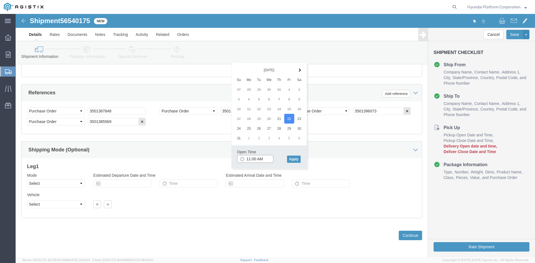
click input "11:00 AM"
type input "7:00 AM"
click button "Apply"
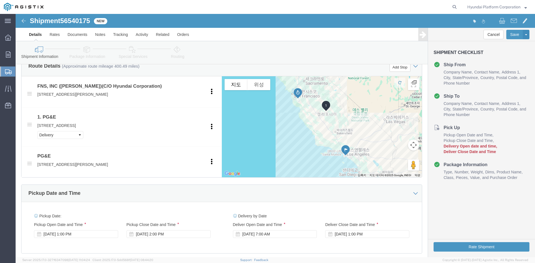
scroll to position [224, 0]
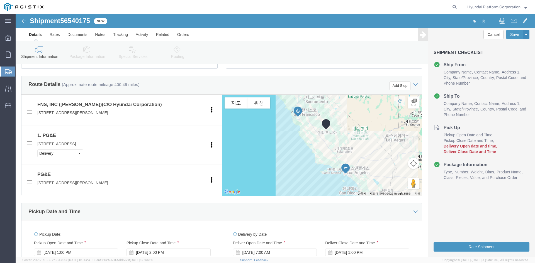
click icon
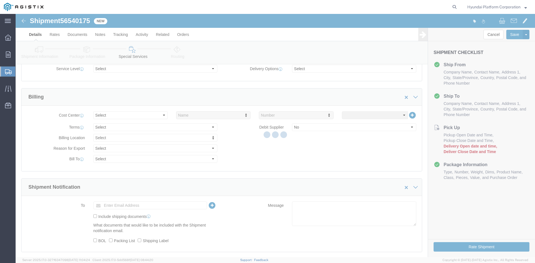
click at [183, 55] on div at bounding box center [276, 136] width 520 height 244
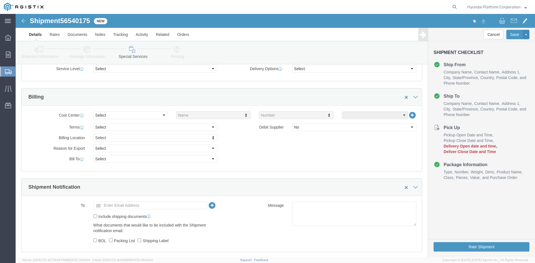
click link "Routing"
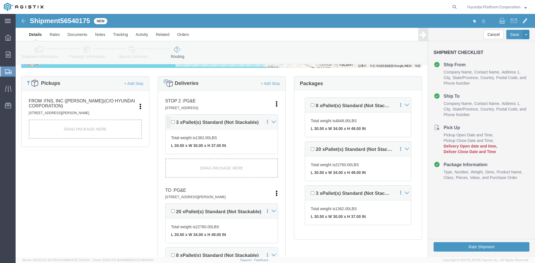
scroll to position [112, 0]
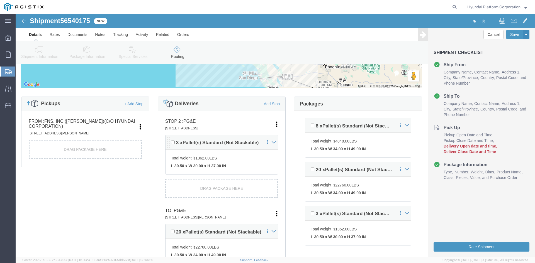
click icon
click h4 "STOP 2 : PG&E 2221 S. Orange Ave, Fresno, CA, 93725, US"
click icon
click link "Edit"
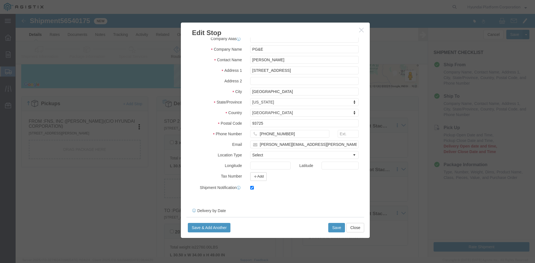
scroll to position [42, 0]
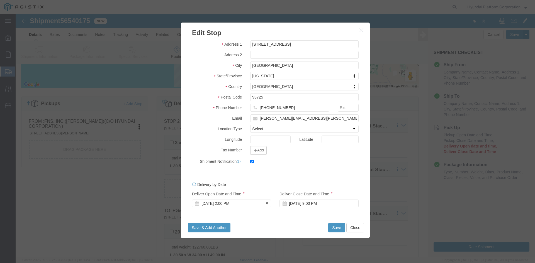
click div "Aug 22 2025 2:00 PM"
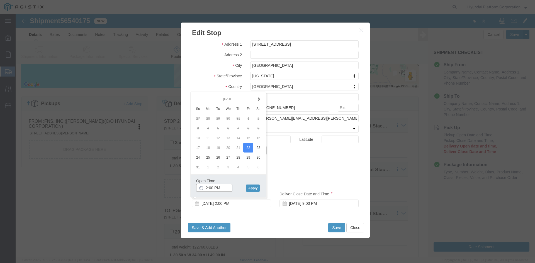
click input "2:00 PM"
type input "7:00 AM"
click button "Apply"
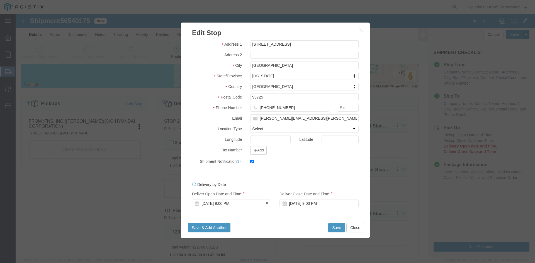
click div "Aug 22 2025 9:00 PM"
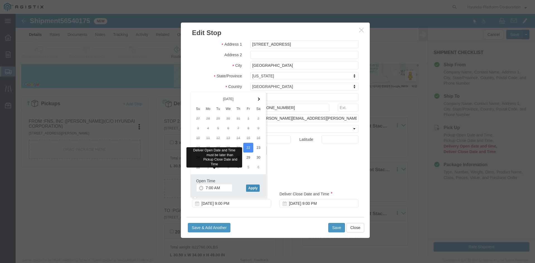
click button "Apply"
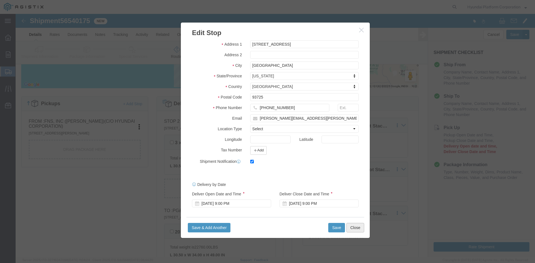
click button "Close"
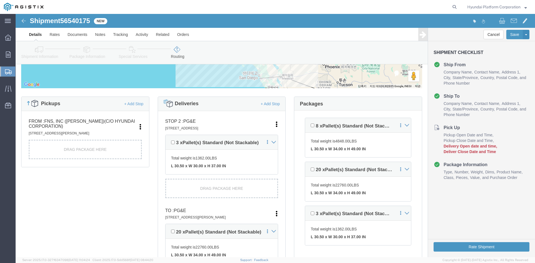
drag, startPoint x: 35, startPoint y: 43, endPoint x: 56, endPoint y: 53, distance: 23.4
click link "Shipment Information"
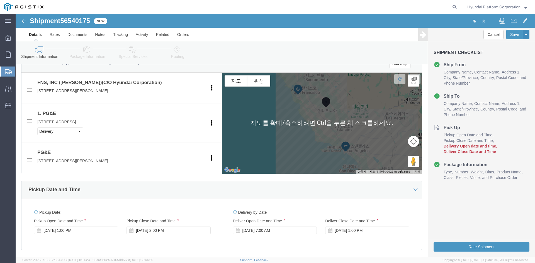
scroll to position [251, 0]
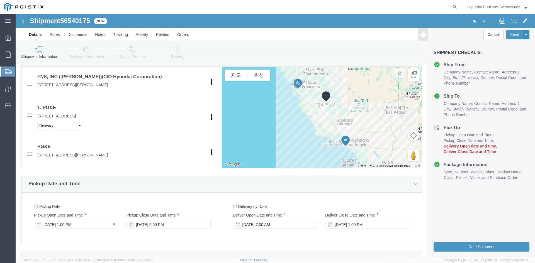
click div "Aug 21 2025 1:00 PM"
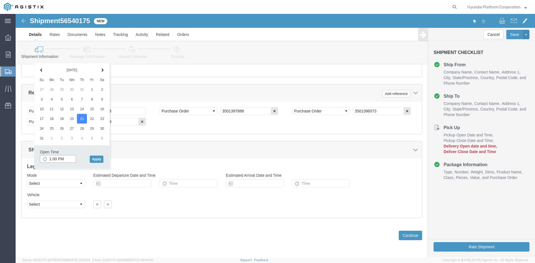
click input "1:00 PM"
type input "10:00 am"
click button "Apply"
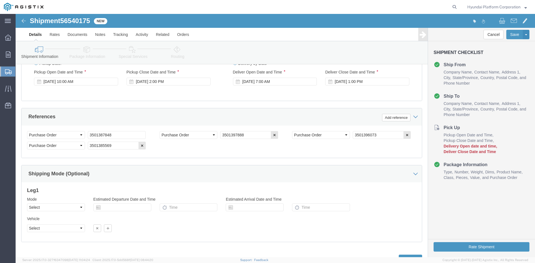
scroll to position [363, 0]
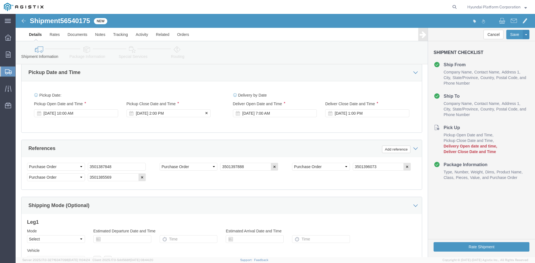
click div "Aug 21 2025 2:00 PM"
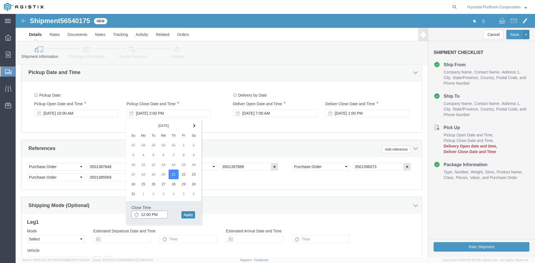
type input "12:00 PM"
click button "Apply"
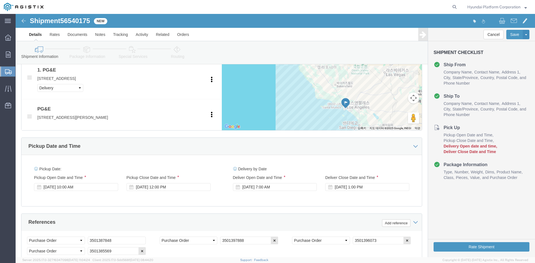
scroll to position [279, 0]
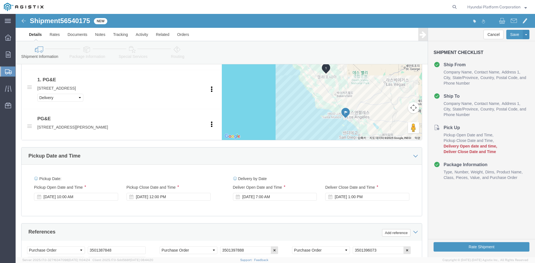
drag, startPoint x: 72, startPoint y: 39, endPoint x: 76, endPoint y: 40, distance: 4.3
click link "Package Information"
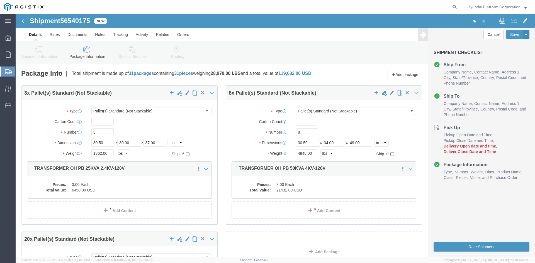
click link "Routing"
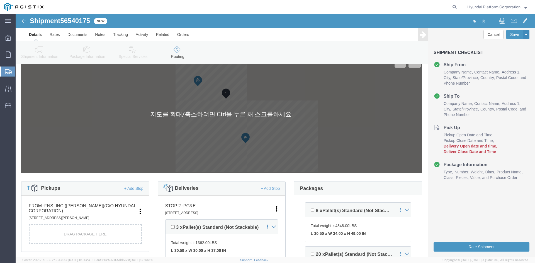
scroll to position [84, 0]
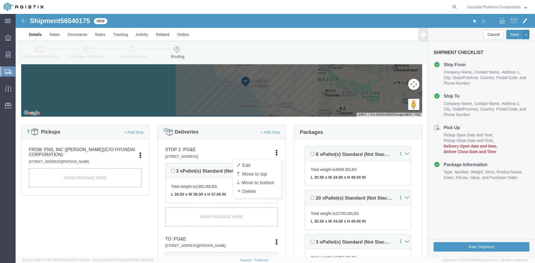
click icon
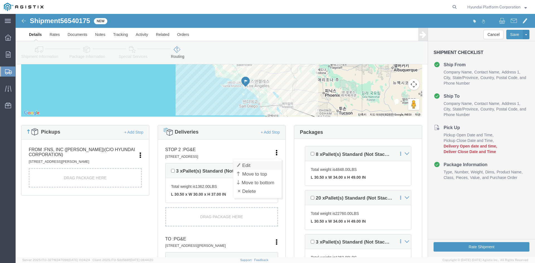
click link "Edit"
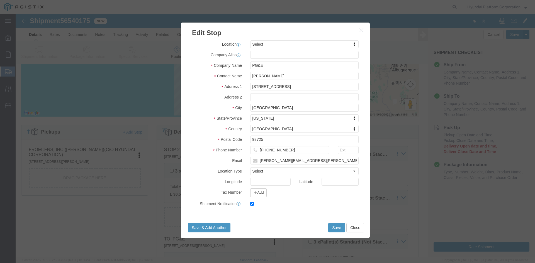
scroll to position [42, 0]
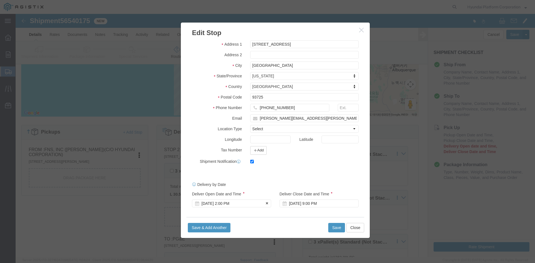
click div "Aug 22 2025 2:00 PM"
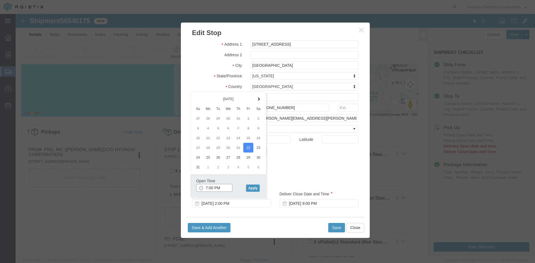
click input "7:00 PM"
click button "Apply"
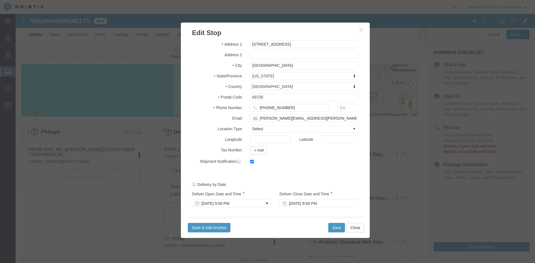
click div "Aug 22 2025 9:00 PM"
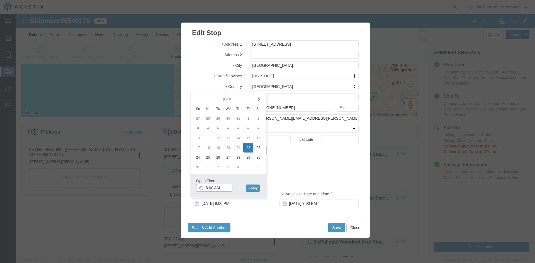
type input "8:00 AM"
click input "8:00 AM"
click button "Apply"
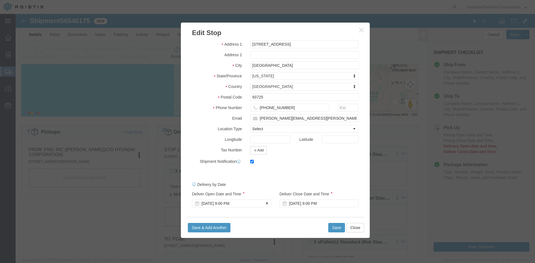
click div "Aug 22 2025 9:00 PM"
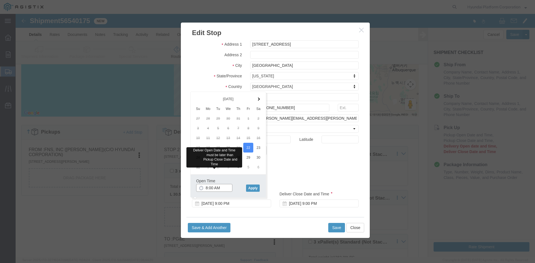
click input "8:00 AM"
click button "Apply"
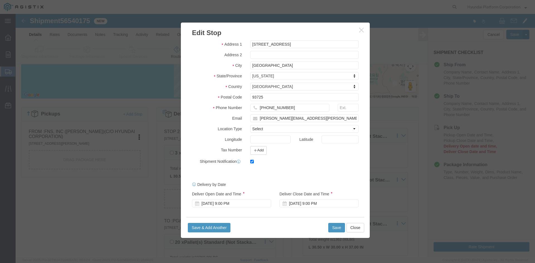
scroll to position [112, 0]
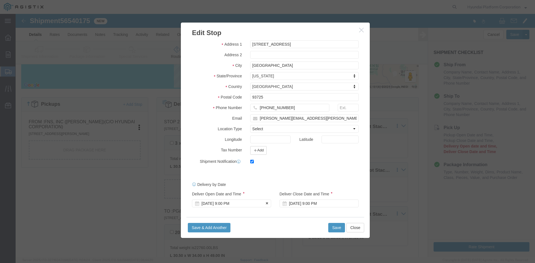
click div "Aug 22 2025 9:00 PM"
click div "Shipment Notification"
click button "button"
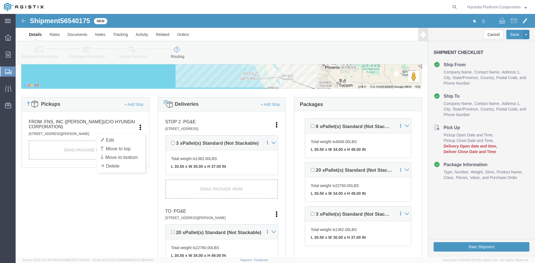
click icon
click link
click link "Edit"
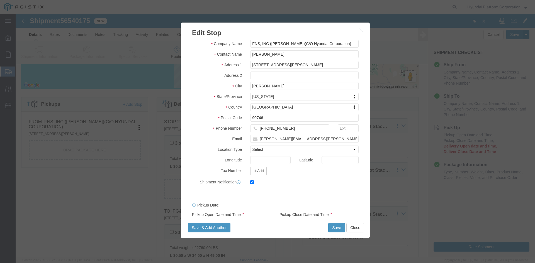
scroll to position [42, 0]
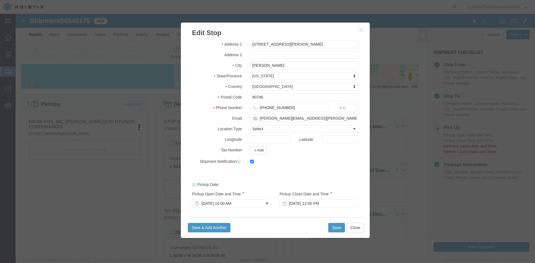
click div "Aug 21 2025 10:00 AM"
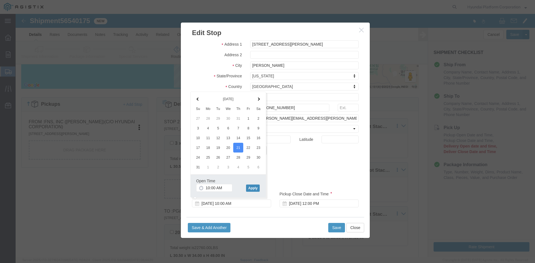
click button "Apply"
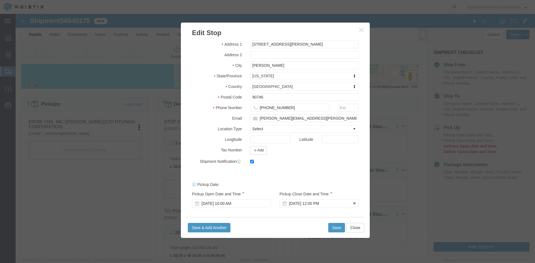
click div "Aug 21 2025 12:00 PM"
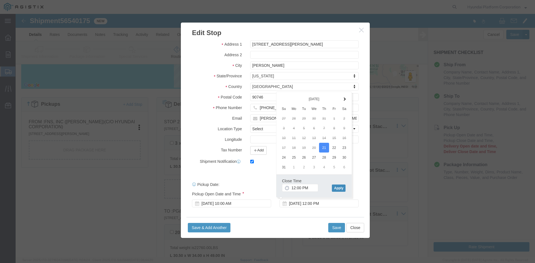
click button "Apply"
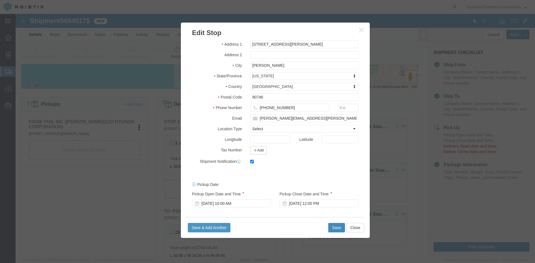
click button "Save"
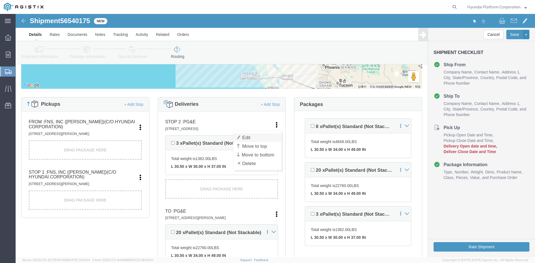
click link "Edit"
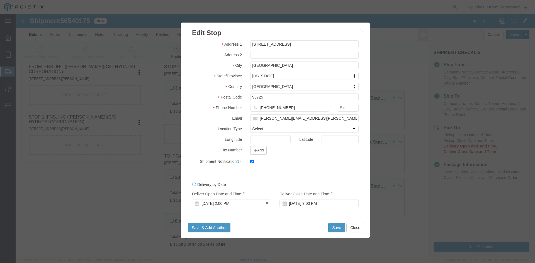
scroll to position [167, 0]
click div "Aug 22 2025 2:00 PM"
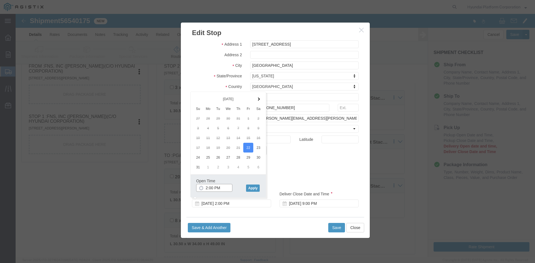
click input "2:00 PM"
click input "7:00 PM"
type input "7:00 AM"
click button "Apply"
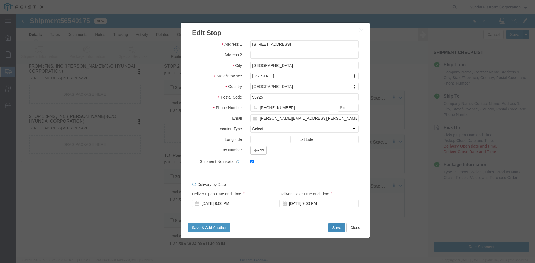
click button "Save"
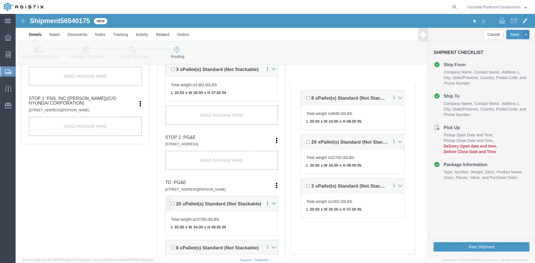
scroll to position [195, 0]
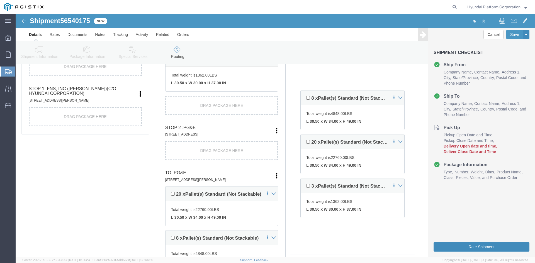
click button "Rate Shipment"
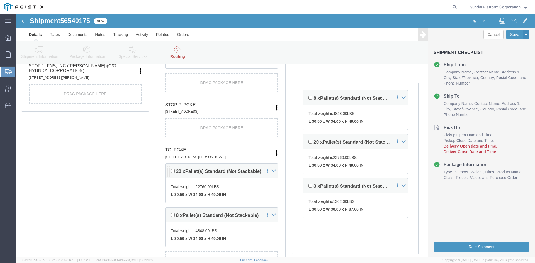
scroll to position [223, 0]
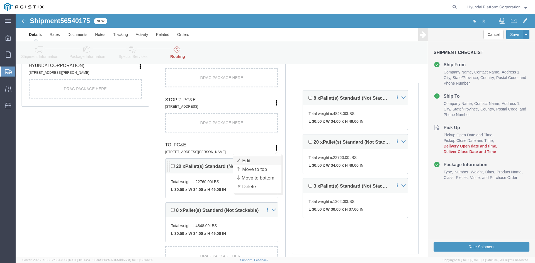
click link "Edit"
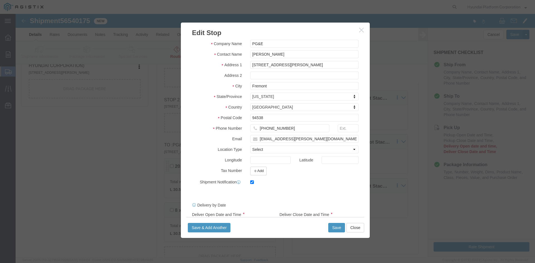
scroll to position [42, 0]
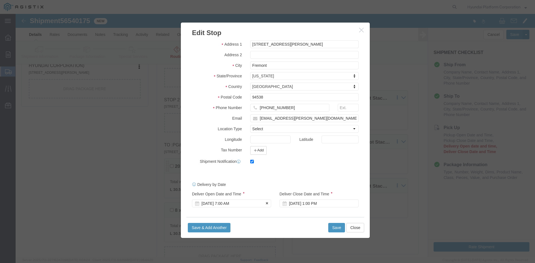
click div "Aug 22 2025 7:00 AM"
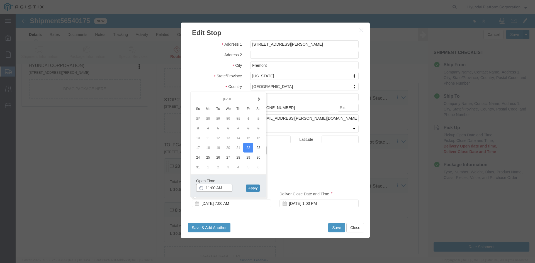
type input "11:00 AM"
click button "Apply"
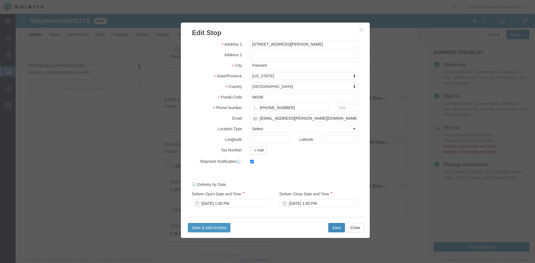
drag, startPoint x: 315, startPoint y: 214, endPoint x: 239, endPoint y: 198, distance: 77.1
click div "Edit Stop Address Type Pickup Delivery Location Select Select My Profile Locati…"
click div "Aug 22 2025 1:00 PM"
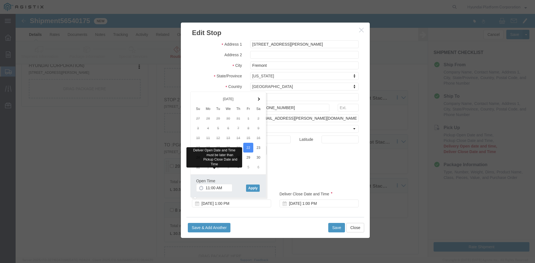
click div "Open Time 11:00 AM Aug 22 2025 1:00 PM - Aug 22 2025 1:00 PM Cancel Apply"
click button "Apply"
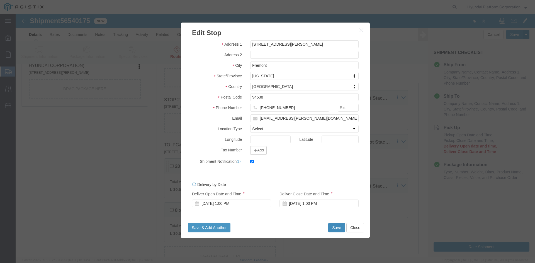
click button "Save"
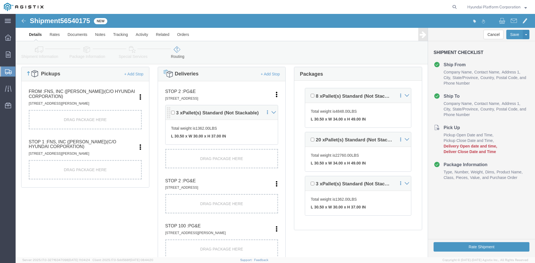
scroll to position [139, 0]
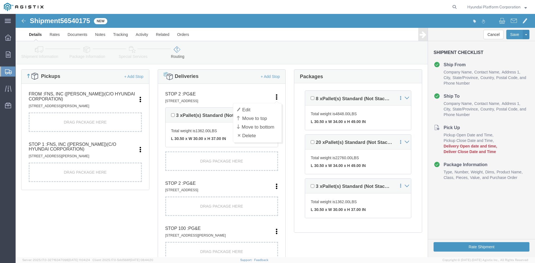
click icon
click link "Edit"
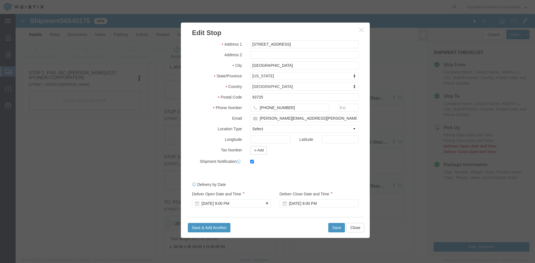
scroll to position [223, 0]
click div "Aug 22 2025 9:00 PM"
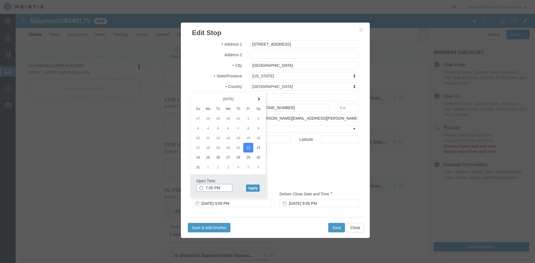
click input "7:00 PM"
type input "7:00 AM"
click button "Apply"
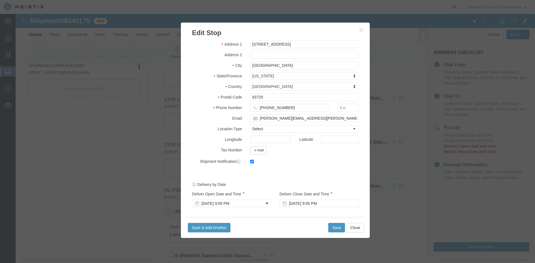
click div "Aug 22 2025 9:00 PM"
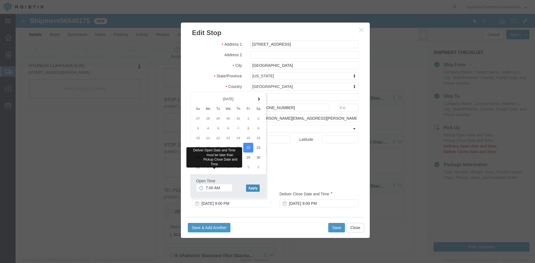
click button "Apply"
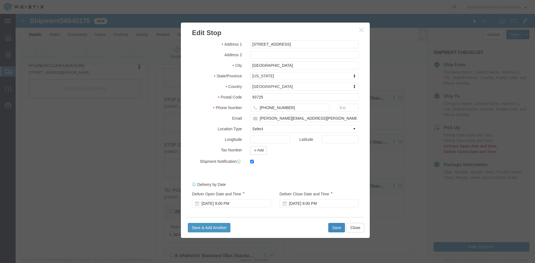
click button "Save"
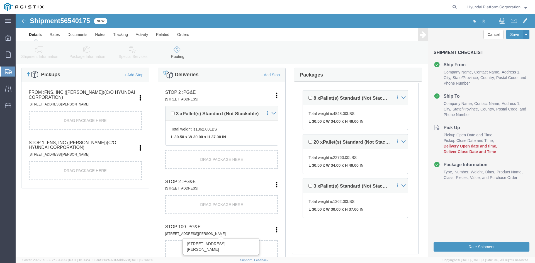
scroll to position [139, 0]
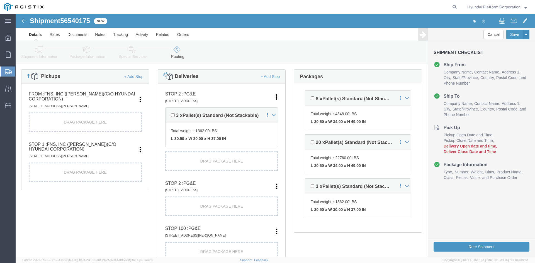
drag, startPoint x: 248, startPoint y: 209, endPoint x: 275, endPoint y: 15, distance: 195.1
click link "Delete"
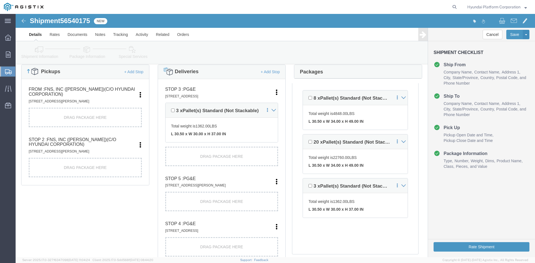
scroll to position [157, 0]
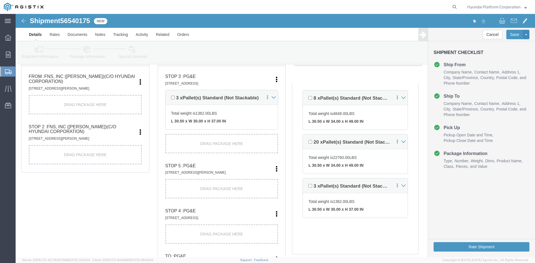
drag, startPoint x: 245, startPoint y: 238, endPoint x: 271, endPoint y: 17, distance: 222.3
click link "Delete"
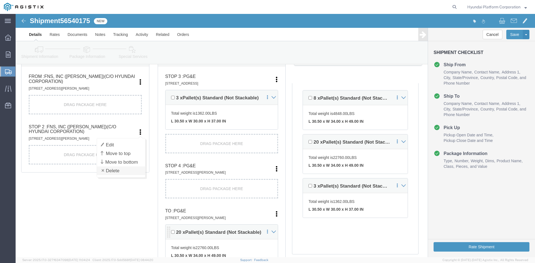
click link "Delete"
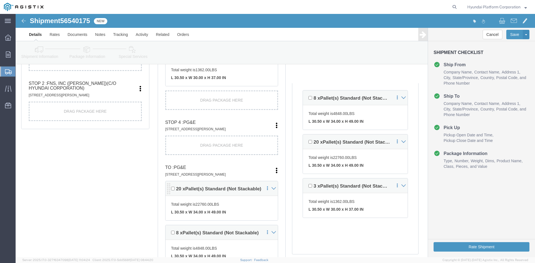
scroll to position [195, 0]
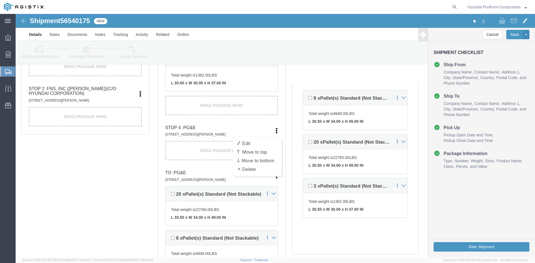
click icon
click link "Delete"
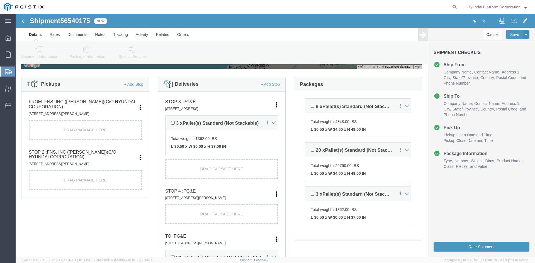
scroll to position [139, 0]
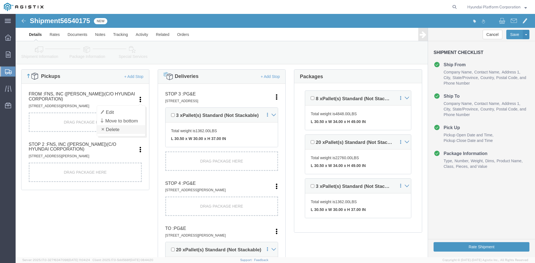
click link "Delete"
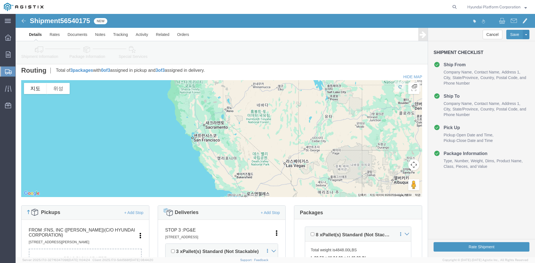
scroll to position [0, 0]
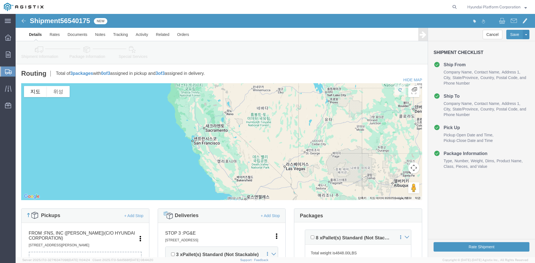
click link "Shipment Information"
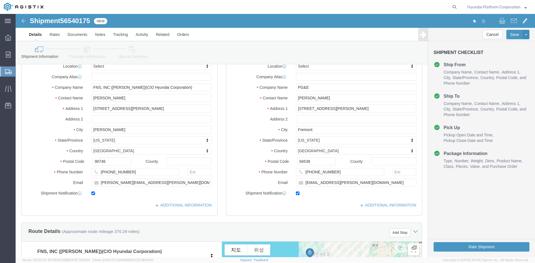
scroll to position [56, 0]
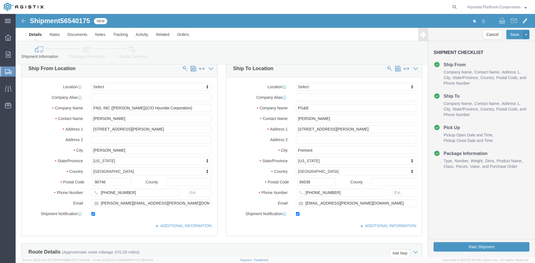
click div "Shipment Information Package Information Special Services Loading Routing"
click icon
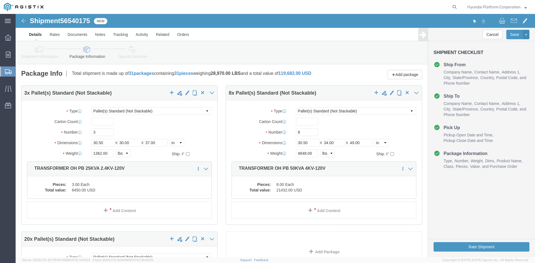
click link "Shipment Information"
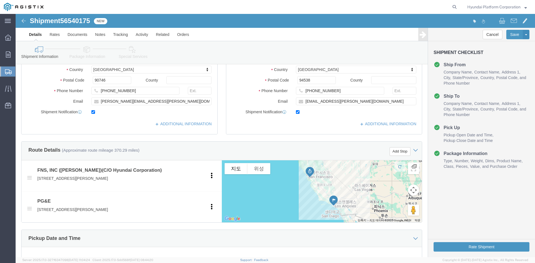
scroll to position [195, 0]
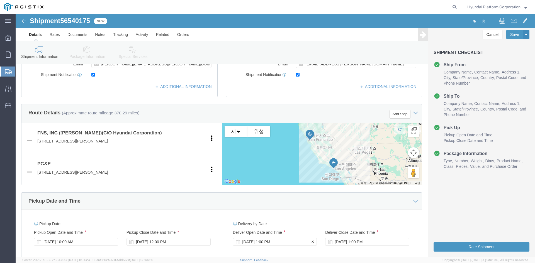
click div "Aug 22 2025 1:00 PM"
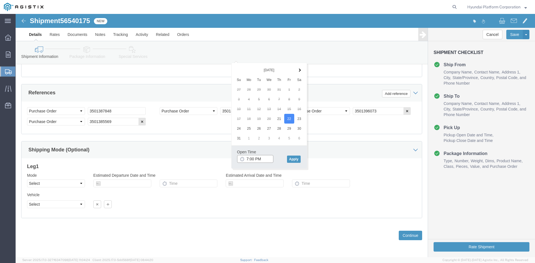
click input "7:00 PM"
type input "7:00 AM"
click button "Apply"
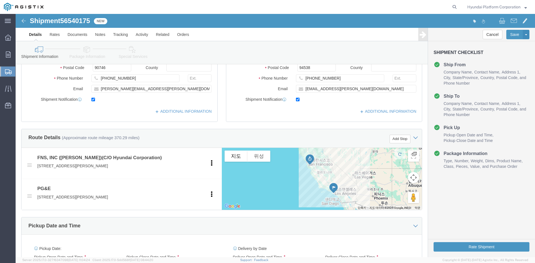
scroll to position [157, 0]
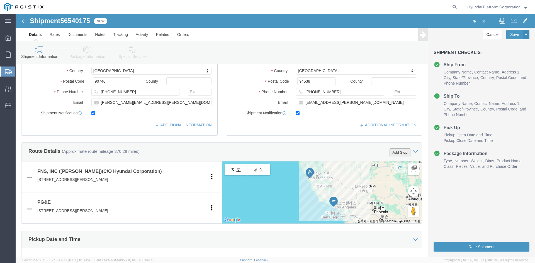
click button "Add Stop"
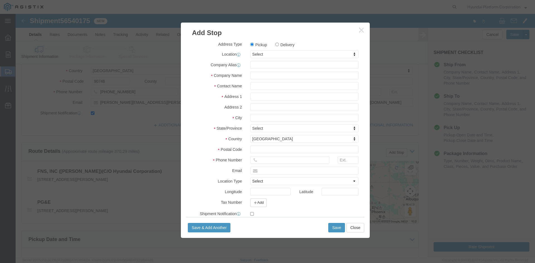
click label "Delivery"
click input "Delivery"
radio input "true"
select select
click input "text"
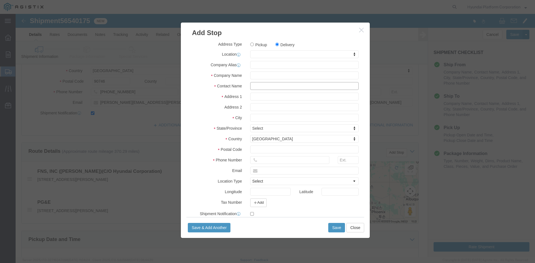
click input "text"
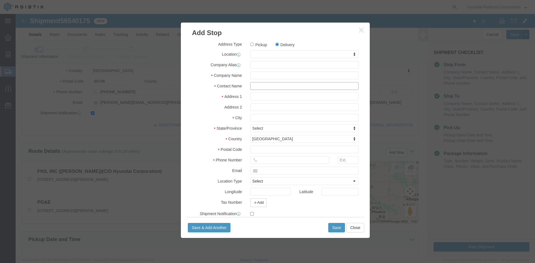
type input "h"
type input "jeff"
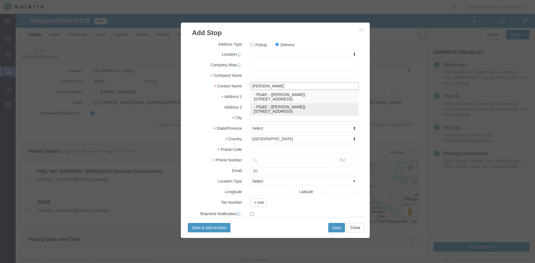
click p "- PG&E - (Jeff Connor) 2221 S. Orange Ave, Fresno, CA, 93725, US"
select select
type input "PG&E"
type input "Jeff Connor"
type input "2221 S. Orange Ave"
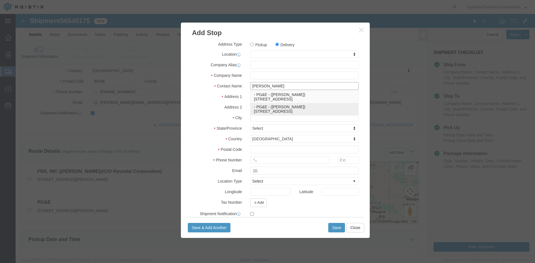
type input "Fresno"
type input "93725"
select select "CA"
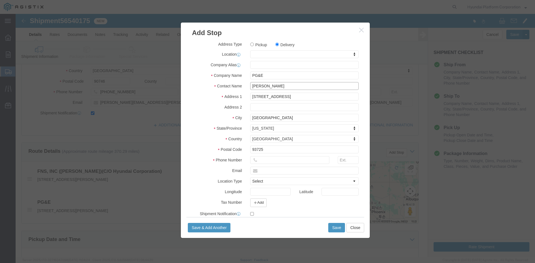
type input "Jeff Connor"
click input "text"
paste input "Jeff.Connor@pge.com"
type input "Jeff.Connor@pge.com"
click input "text"
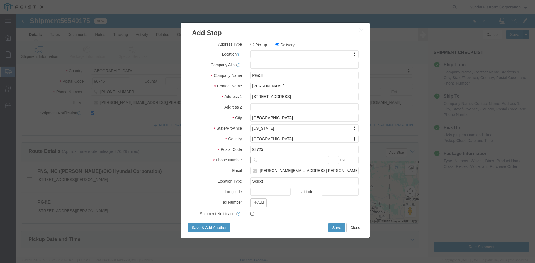
paste input "559-209-9588"
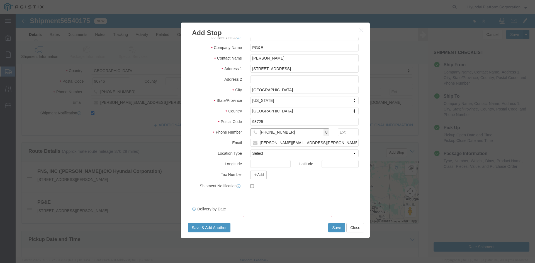
type input "559-209-9588"
click input "checkbox"
checkbox input "true"
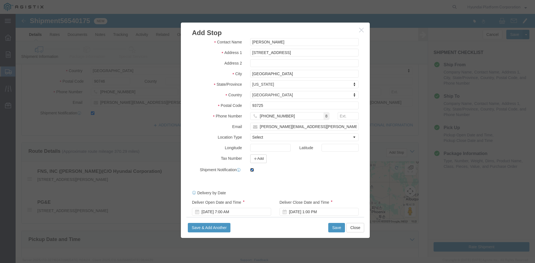
scroll to position [52, 0]
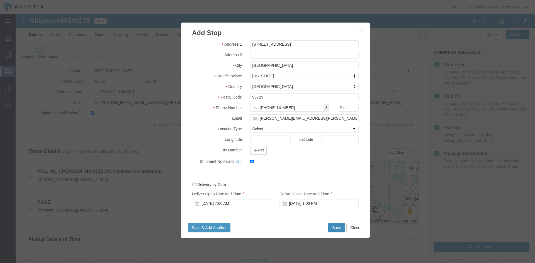
click button "Save"
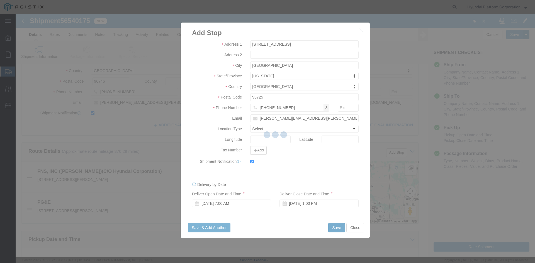
select select "D"
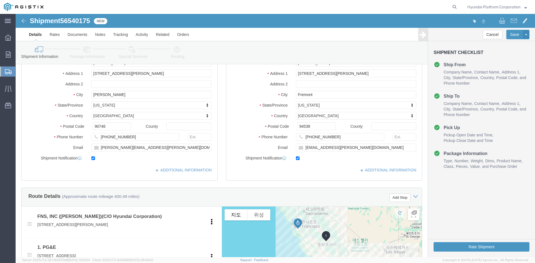
scroll to position [73, 0]
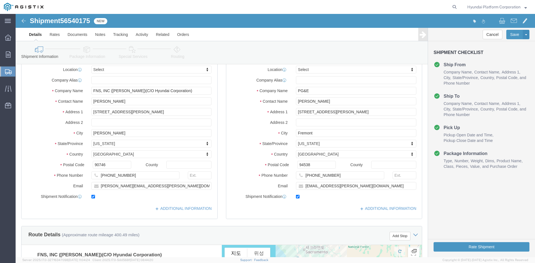
click icon
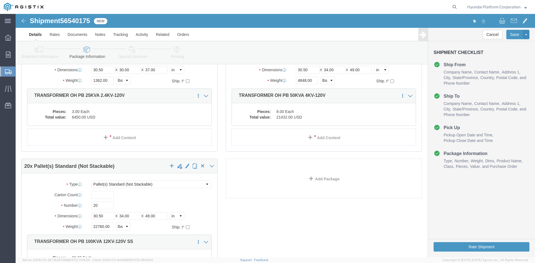
click link "Special Services"
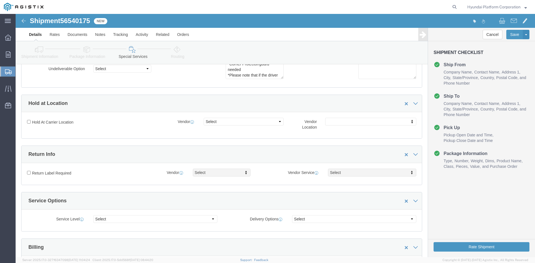
click icon
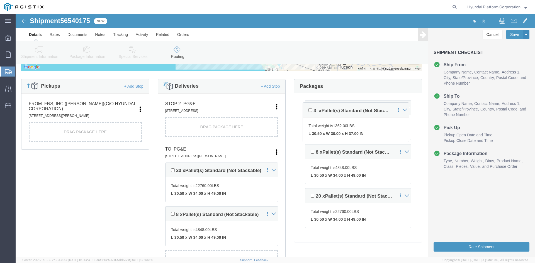
scroll to position [129, 0]
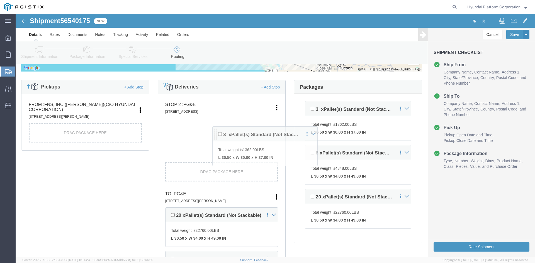
drag, startPoint x: 288, startPoint y: 100, endPoint x: 200, endPoint y: 123, distance: 91.1
click div "Pickups + Add Stop From : FNS, INC (Harmon)(C/O Hyundai Corporation) 18620 Harm…"
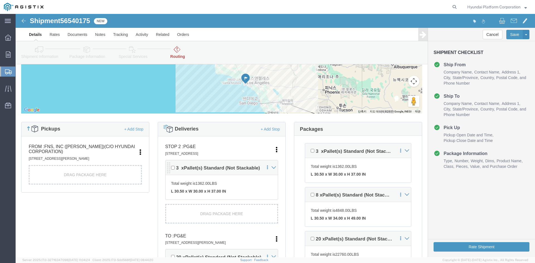
scroll to position [28, 0]
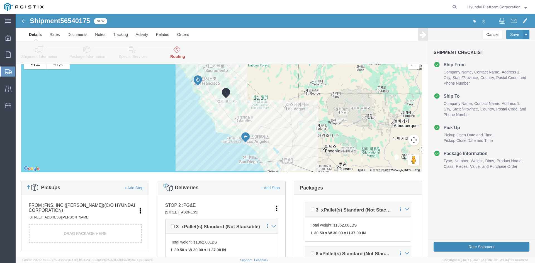
click button "Rate Shipment"
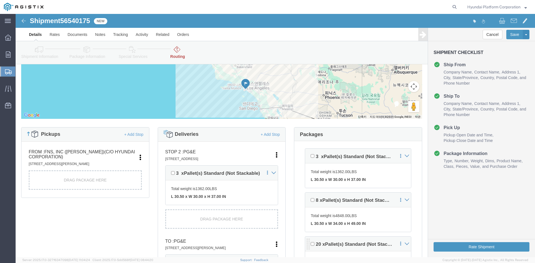
scroll to position [66, 0]
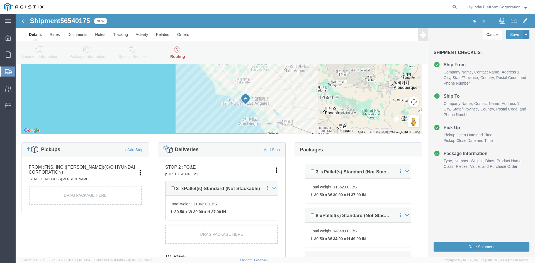
click icon
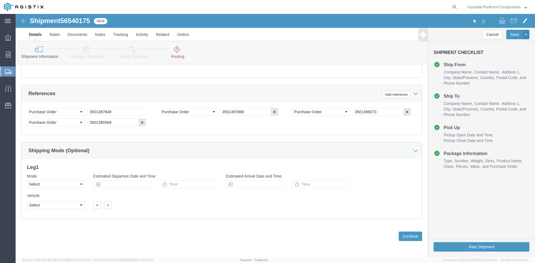
scroll to position [419, 0]
click select "Select Air Less than Truckload Multi-Leg Ocean Freight Rail Small Parcel Truckl…"
select select "TL"
click select "Select Air Less than Truckload Multi-Leg Ocean Freight Rail Small Parcel Truckl…"
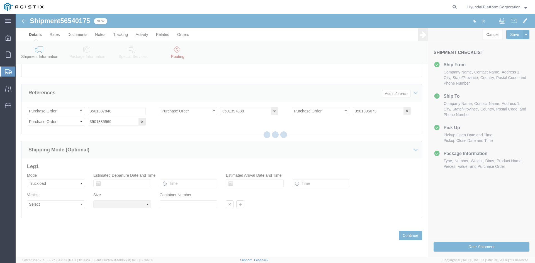
select select
click at [70, 205] on div at bounding box center [276, 136] width 520 height 244
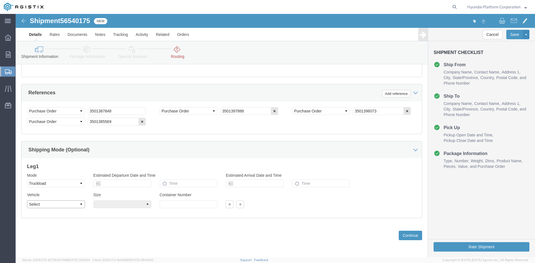
drag, startPoint x: 70, startPoint y: 205, endPoint x: 55, endPoint y: 191, distance: 20.7
click select "Select 1-Ton (PSS) 10 Wheel 10 Yard Dump Truck 20 Yard Dump Truck Bobtail Botto…"
select select "FLBD"
click select "Select 1-Ton (PSS) 10 Wheel 10 Yard Dump Truck 20 Yard Dump Truck Bobtail Botto…"
click link "Routing"
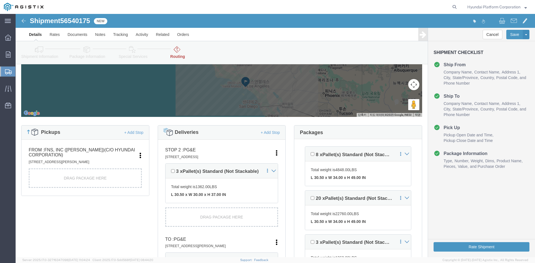
scroll to position [84, 0]
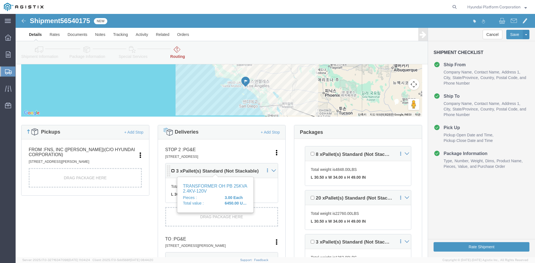
click input "checkbox"
checkbox input "true"
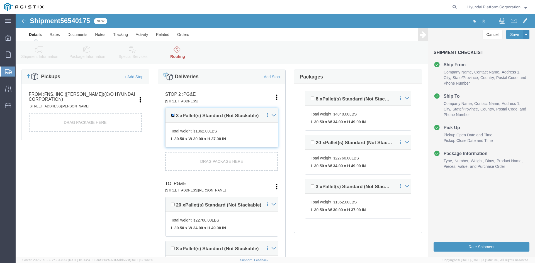
scroll to position [139, 0]
click h4 "20 x Pallet(s) Standard (Not Stackable)"
click input "checkbox"
checkbox input "true"
click h4 "8 x Pallet(s) Standard (Not Stackable)"
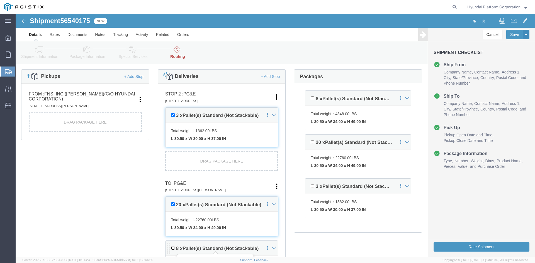
click input "checkbox"
checkbox input "true"
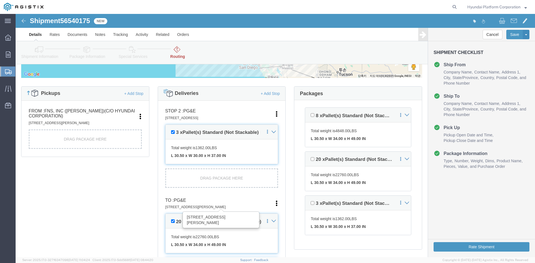
scroll to position [122, 0]
click button "Rate Shipment"
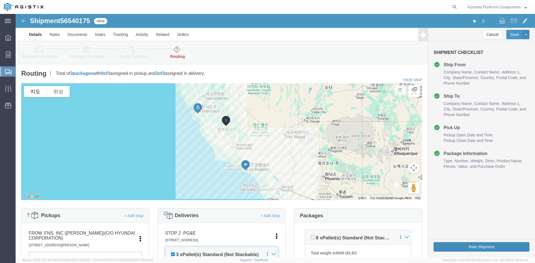
click button "Rate Shipment"
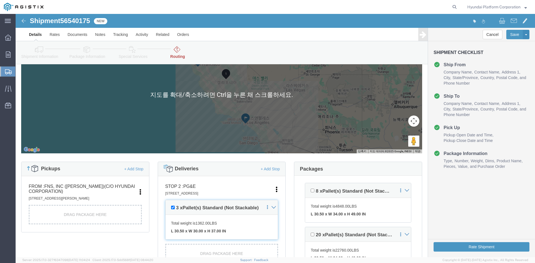
scroll to position [112, 0]
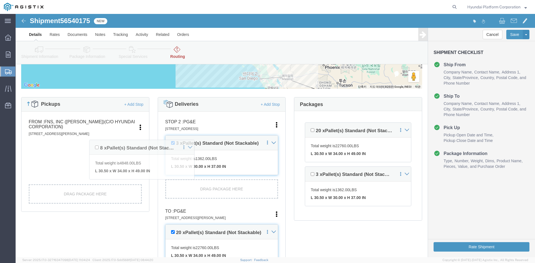
drag, startPoint x: 291, startPoint y: 117, endPoint x: 77, endPoint y: 138, distance: 214.6
click div "Pickups + Add Stop From : FNS, INC (Harmon)(C/O Hyundai Corporation) 18620 Harm…"
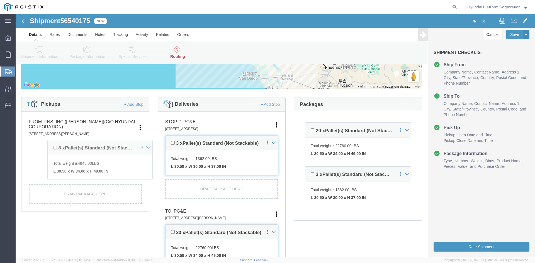
checkbox input "false"
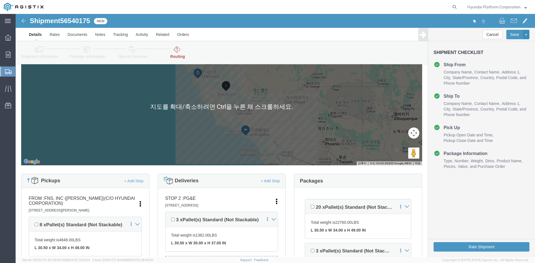
scroll to position [84, 0]
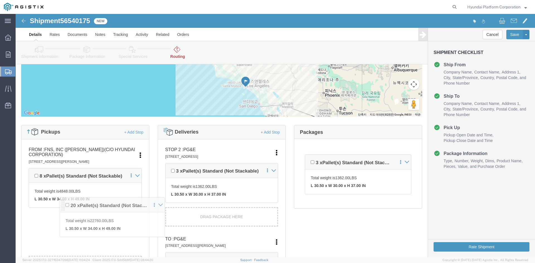
drag, startPoint x: 290, startPoint y: 147, endPoint x: 47, endPoint y: 194, distance: 247.6
click div "Pickups + Add Stop From : FNS, INC (Harmon)(C/O Hyundai Corporation) 18620 Harm…"
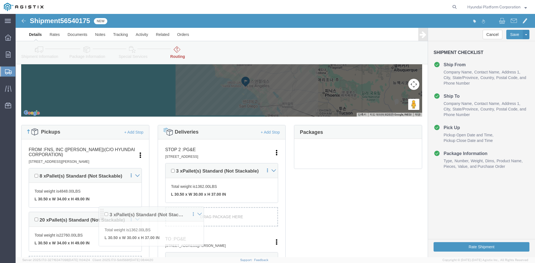
scroll to position [0, 0]
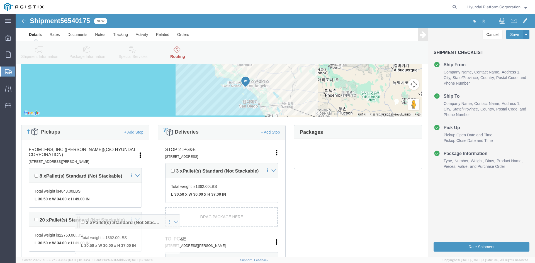
drag, startPoint x: 291, startPoint y: 153, endPoint x: 56, endPoint y: 217, distance: 243.5
click div "Pickups + Add Stop From : FNS, INC (Harmon)(C/O Hyundai Corporation) 18620 Harm…"
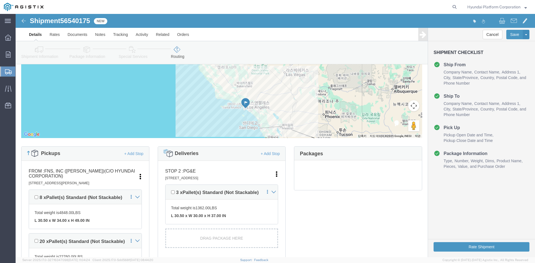
scroll to position [84, 0]
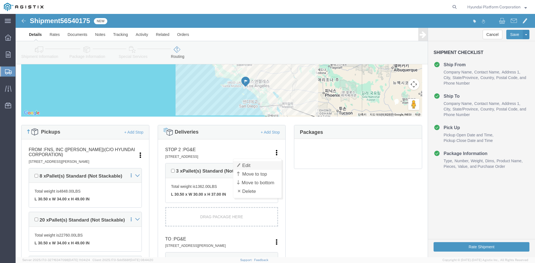
click link "Edit"
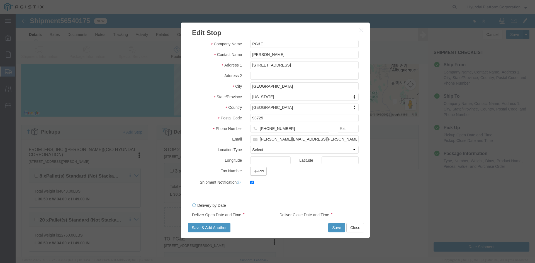
scroll to position [42, 0]
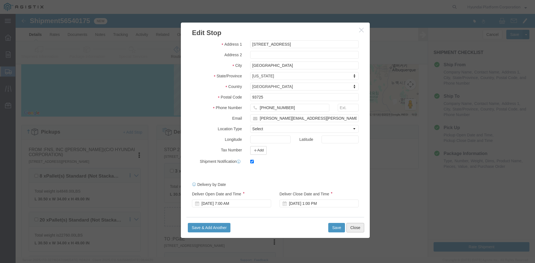
click button "Close"
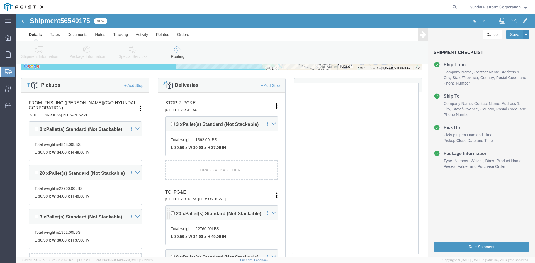
scroll to position [167, 0]
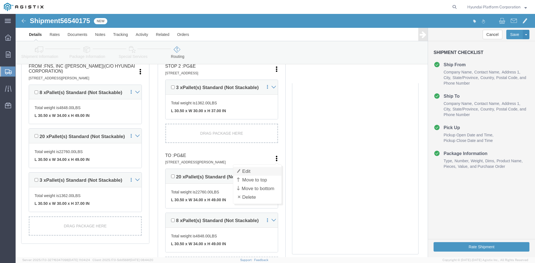
click link "Edit"
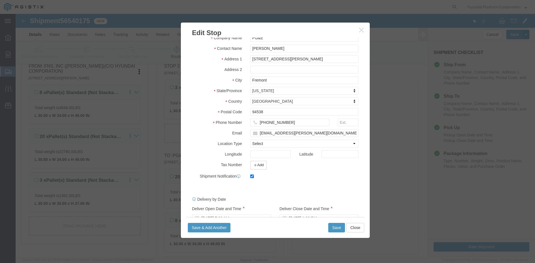
scroll to position [42, 0]
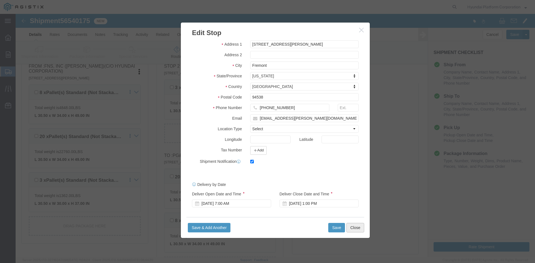
drag, startPoint x: 339, startPoint y: 214, endPoint x: 414, endPoint y: 224, distance: 75.3
click button "Close"
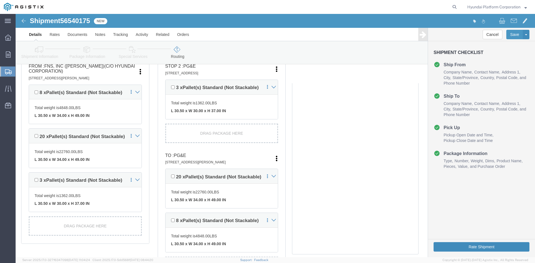
click button "Rate Shipment"
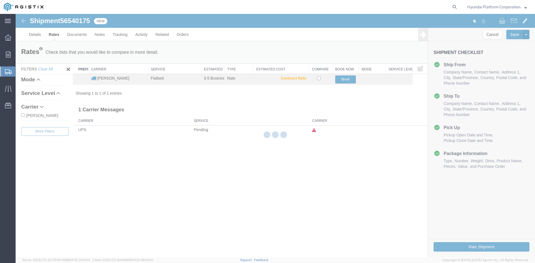
scroll to position [0, 0]
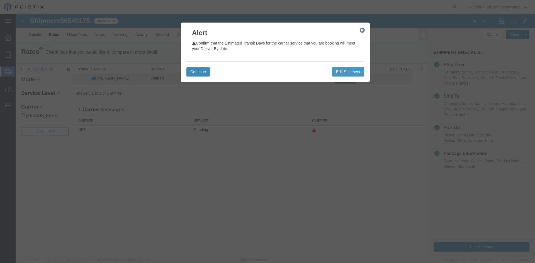
click at [201, 68] on button "Continue" at bounding box center [197, 71] width 23 height 9
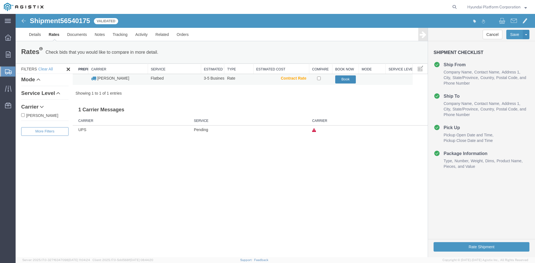
click at [341, 79] on button "Book" at bounding box center [345, 80] width 21 height 8
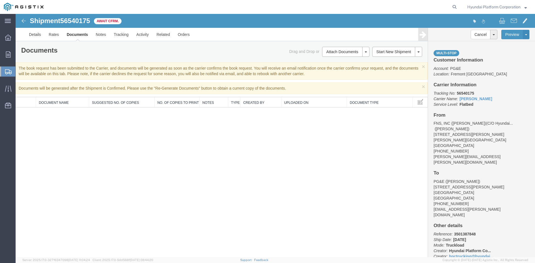
click at [86, 20] on span "56540175" at bounding box center [75, 21] width 30 height 8
click at [83, 23] on span "56540175" at bounding box center [75, 21] width 30 height 8
copy span "56540175"
